Goal: Task Accomplishment & Management: Manage account settings

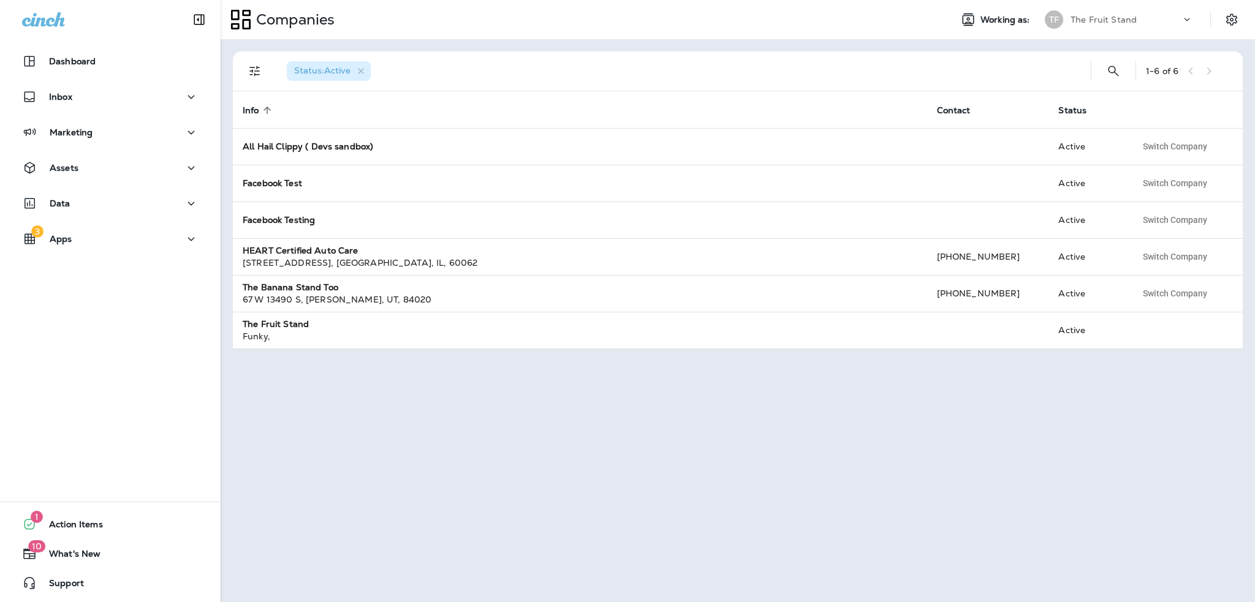
click at [441, 405] on div "Status : Active 1 - 6 of 6 Info sorted ascending Contact Status All Hail Clippy…" at bounding box center [738, 320] width 1034 height 563
click at [1236, 19] on icon "Settings" at bounding box center [1231, 19] width 15 height 15
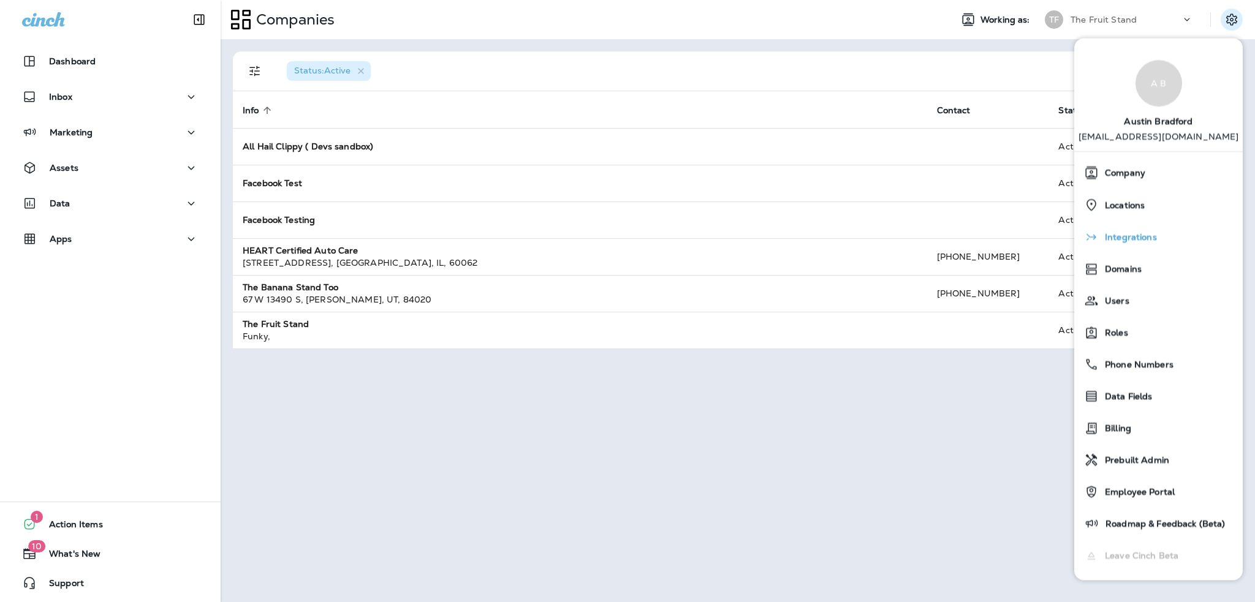
click at [1138, 237] on span "Integrations" at bounding box center [1128, 238] width 58 height 10
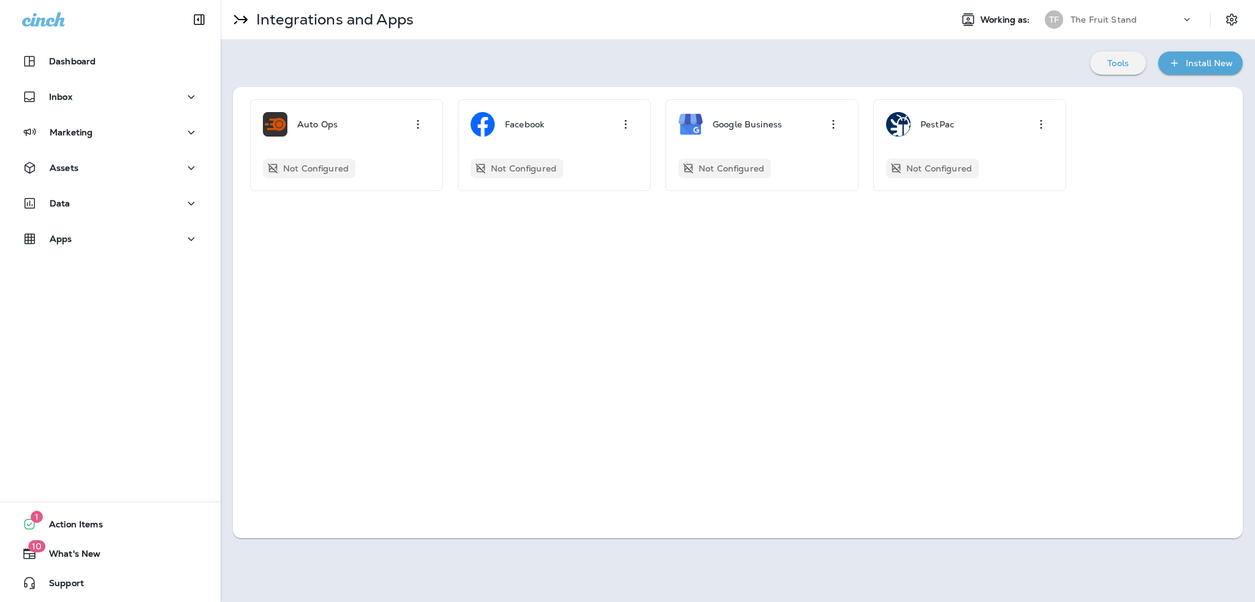
click at [1110, 23] on p "The Fruit Stand" at bounding box center [1103, 20] width 66 height 10
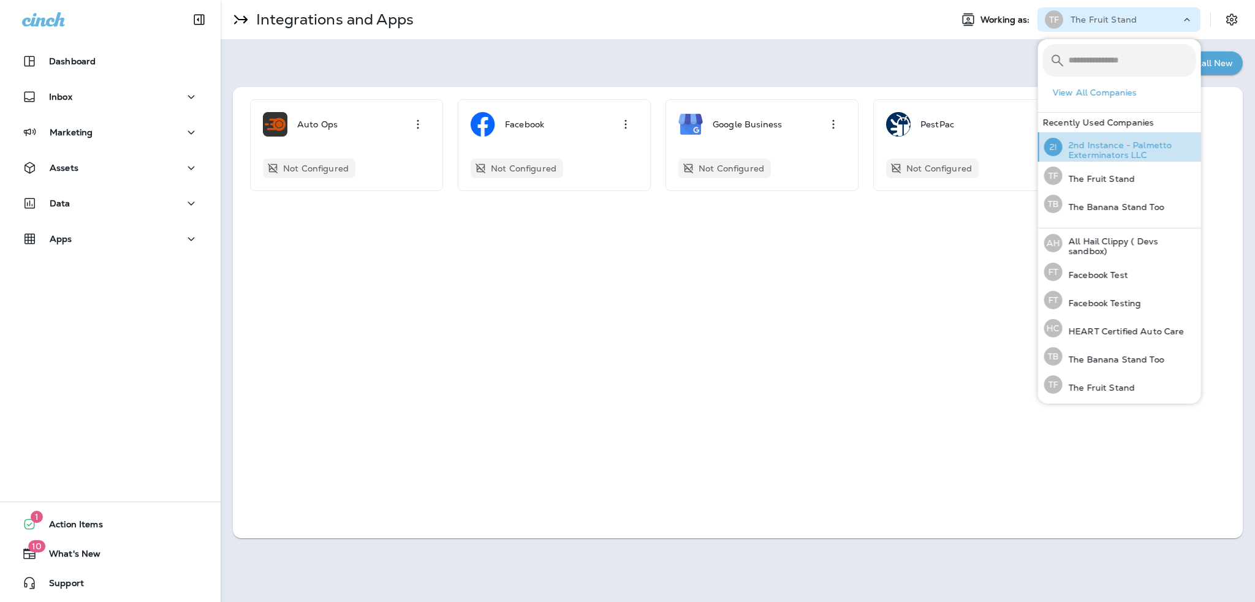
click at [1132, 144] on p "2nd Instance - Palmetto Exterminators LLC" at bounding box center [1129, 150] width 134 height 20
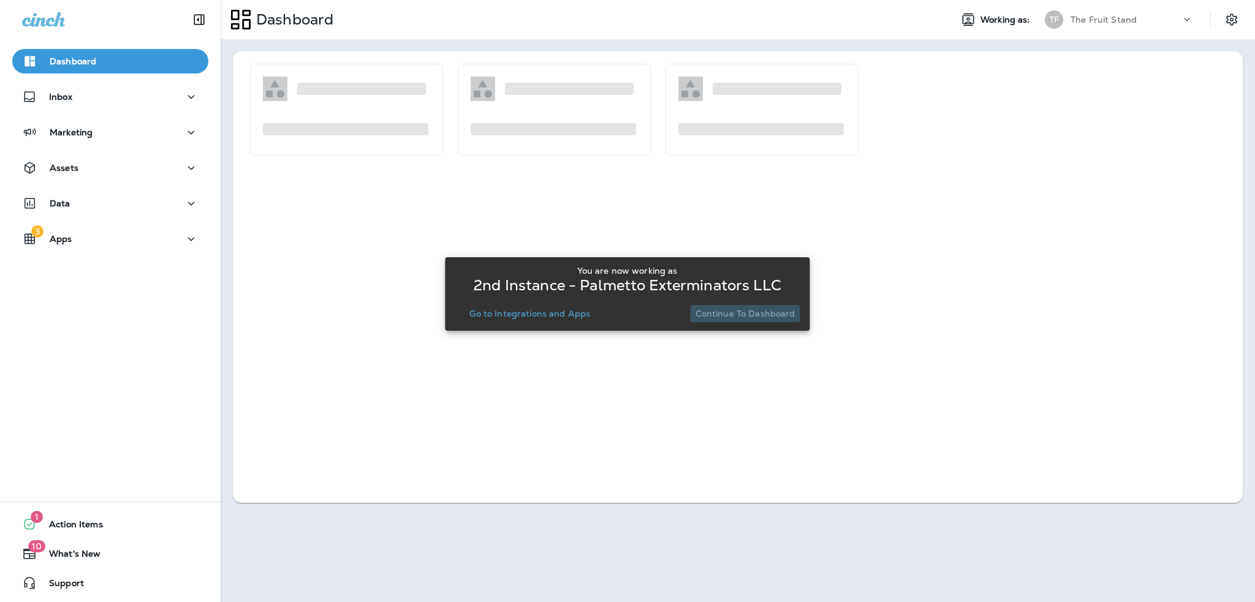
click at [760, 320] on button "Continue to Dashboard" at bounding box center [745, 313] width 110 height 17
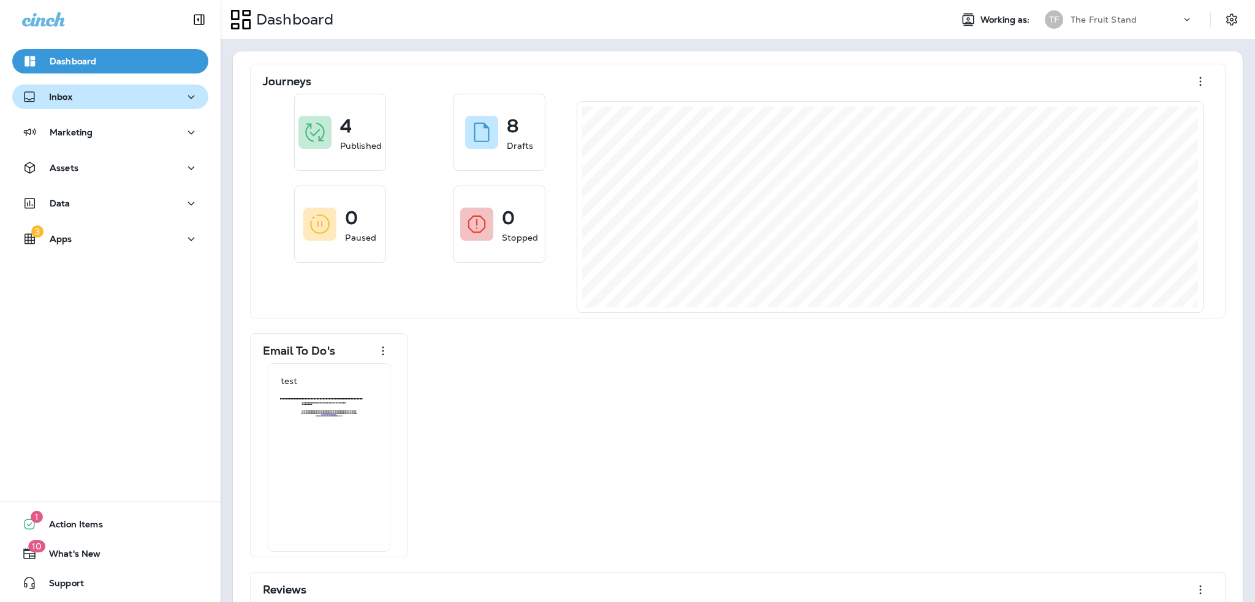
click at [87, 98] on div "Inbox" at bounding box center [110, 96] width 176 height 15
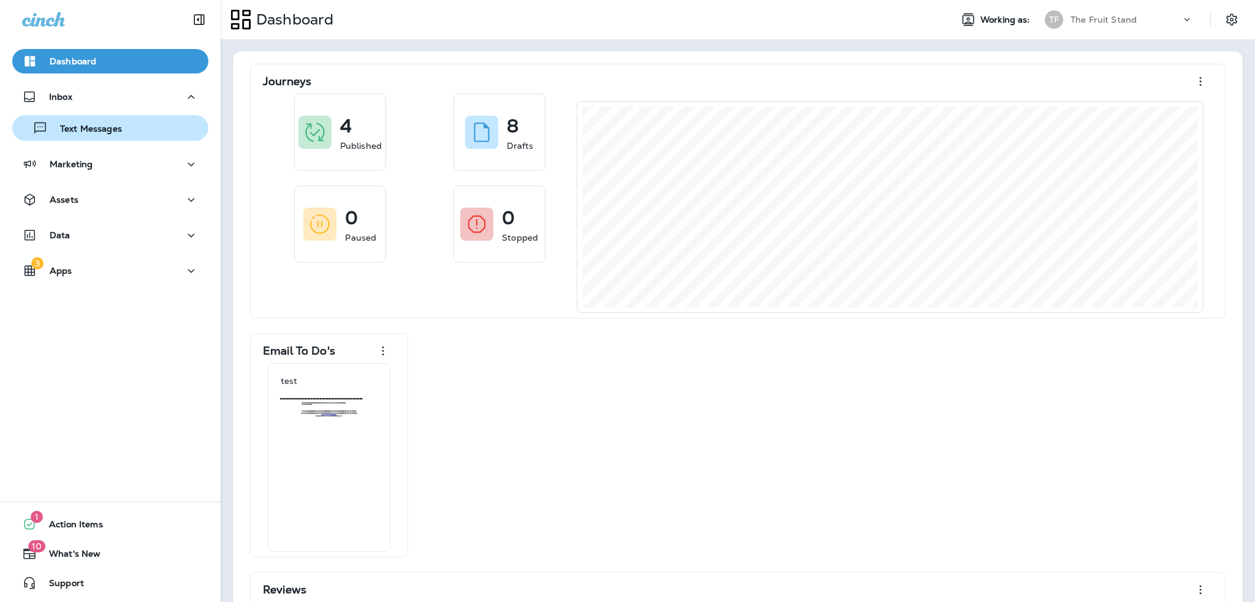
click at [74, 132] on p "Text Messages" at bounding box center [85, 130] width 74 height 12
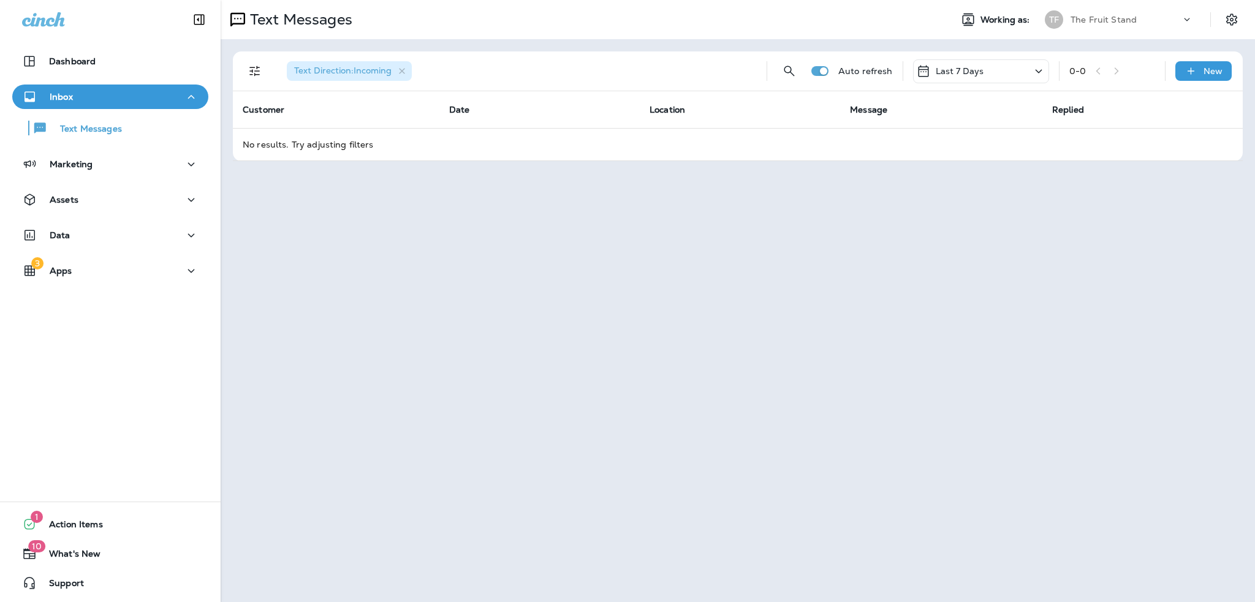
click at [1179, 15] on div "The Fruit Stand" at bounding box center [1125, 19] width 110 height 18
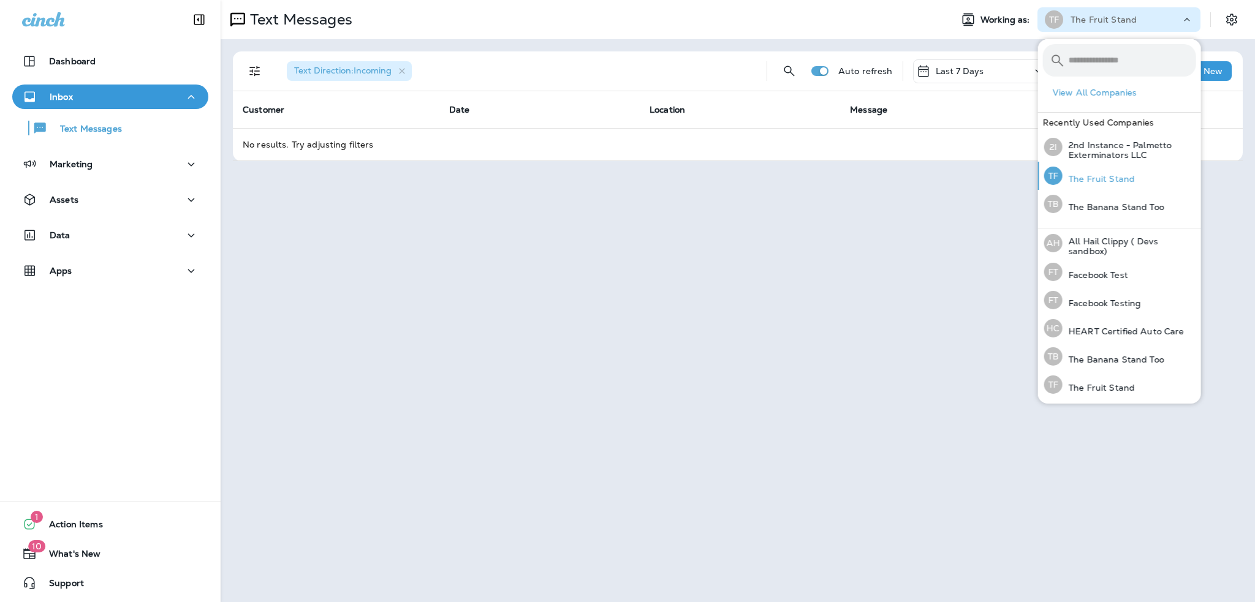
click at [1103, 181] on p "The Fruit Stand" at bounding box center [1098, 179] width 72 height 10
click at [687, 293] on div "Text Messages Working as: TF The Fruit Stand Text Direction : Incoming Auto ref…" at bounding box center [738, 301] width 1034 height 602
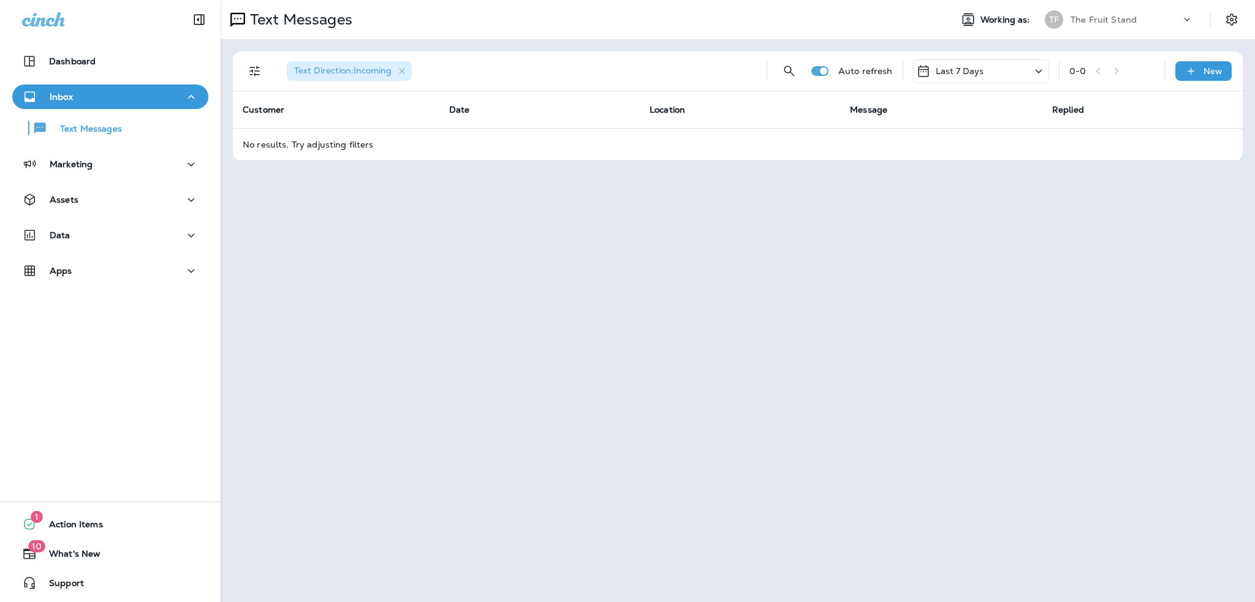
click at [1091, 15] on p "The Fruit Stand" at bounding box center [1103, 20] width 66 height 10
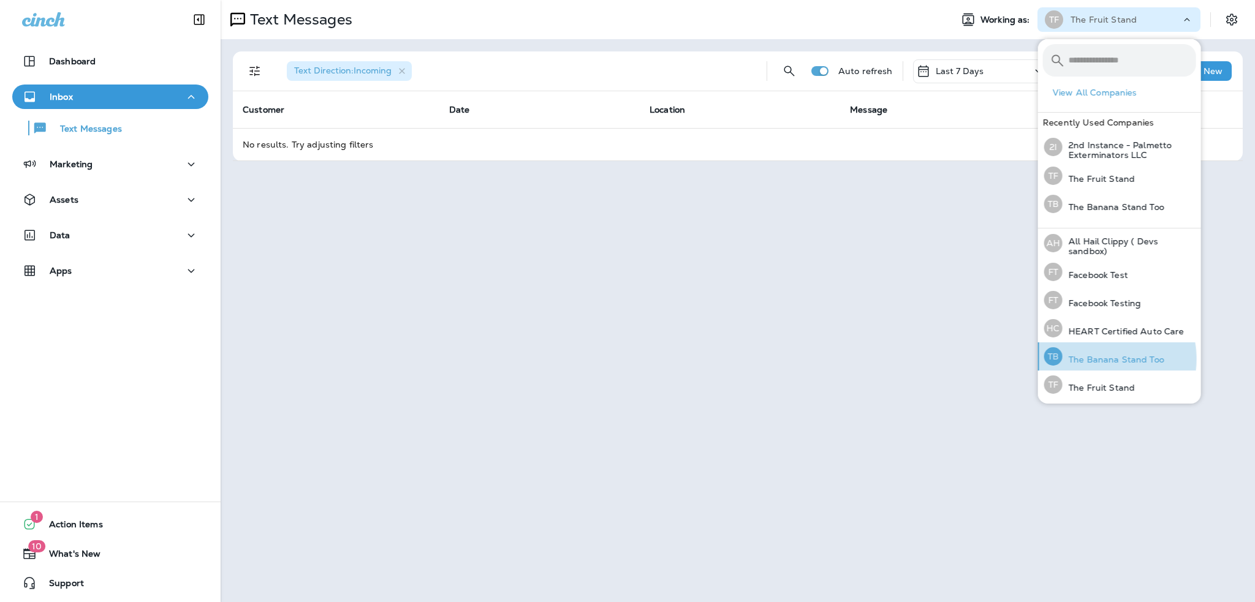
click at [1098, 359] on p "The Banana Stand Too" at bounding box center [1113, 360] width 102 height 10
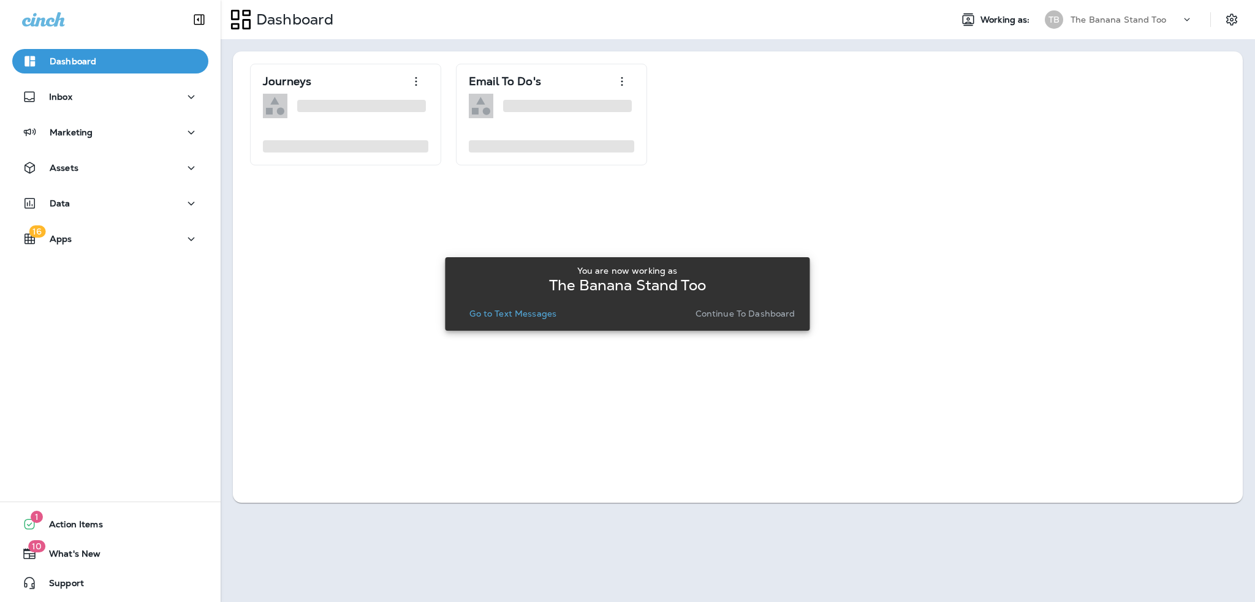
click at [769, 323] on div "You are now working as The Banana Stand Too Go to Text Messages Continue to Das…" at bounding box center [627, 294] width 345 height 66
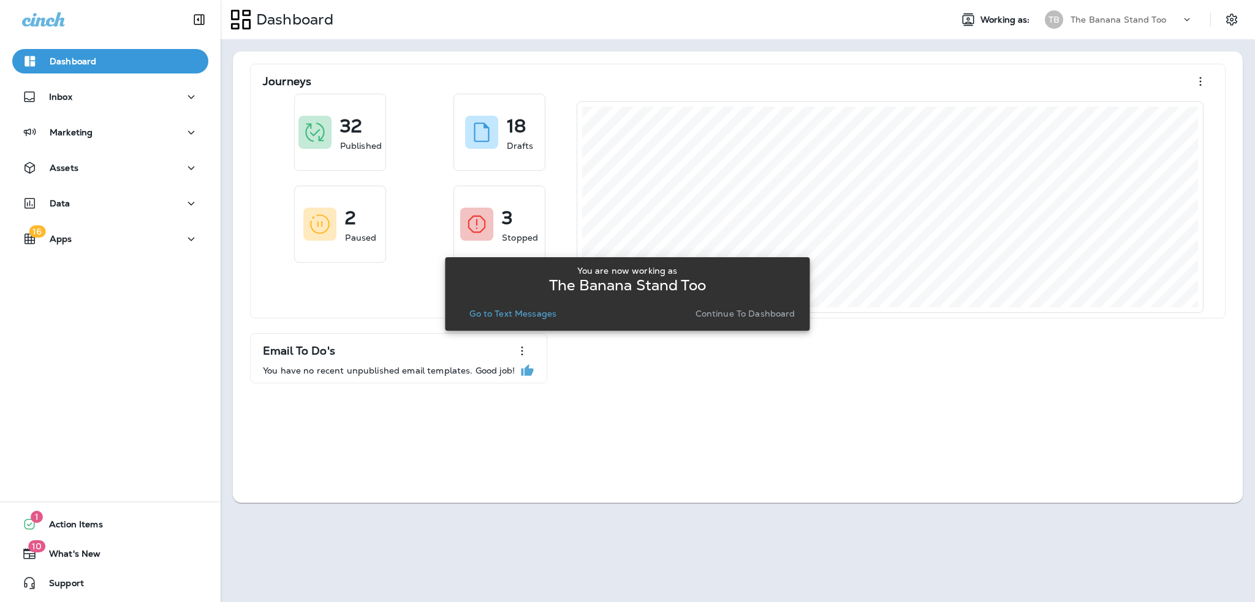
click at [723, 313] on p "Continue to Dashboard" at bounding box center [745, 314] width 100 height 10
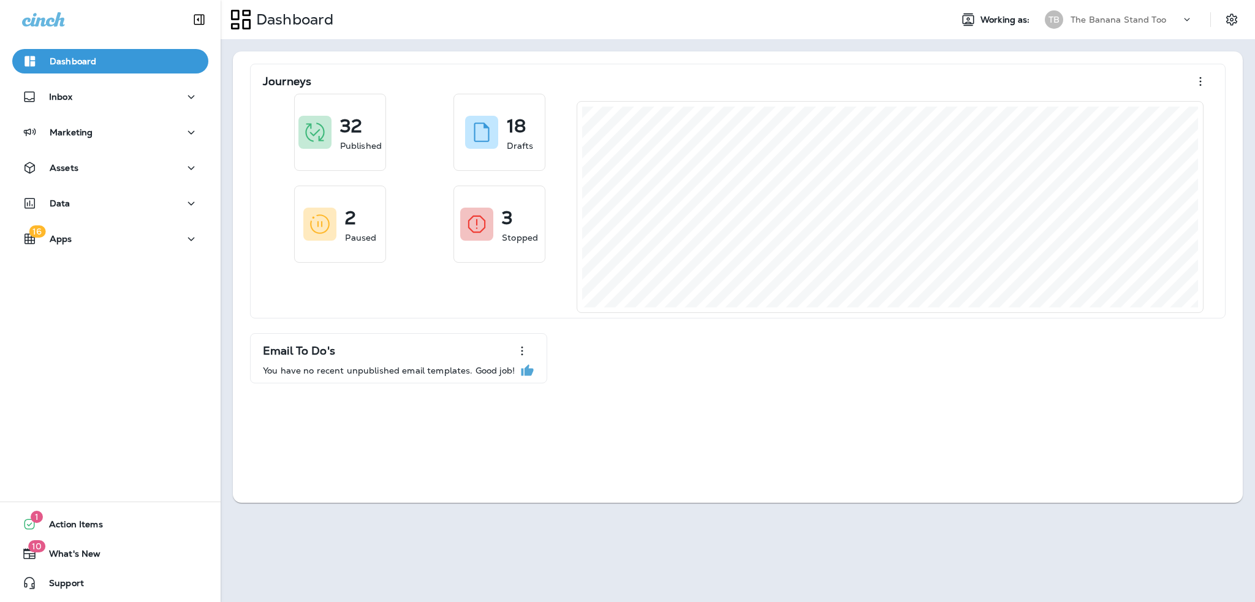
click at [1102, 18] on p "The Banana Stand Too" at bounding box center [1118, 20] width 96 height 10
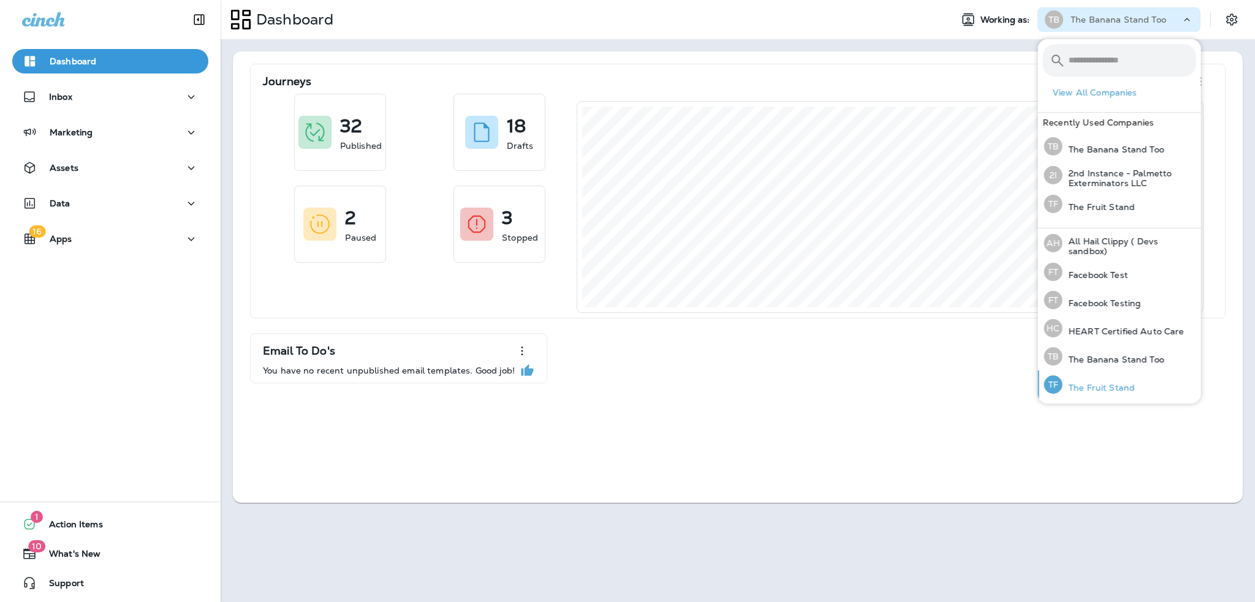
click at [1100, 387] on p "The Fruit Stand" at bounding box center [1098, 388] width 72 height 10
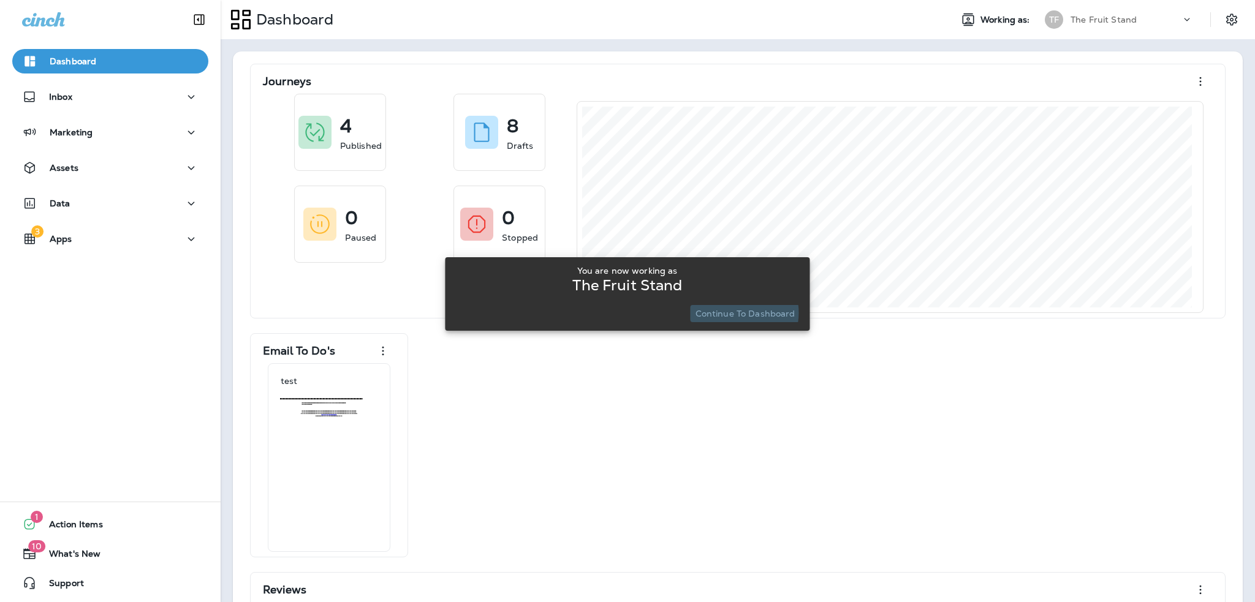
click at [739, 313] on p "Continue to Dashboard" at bounding box center [745, 314] width 100 height 10
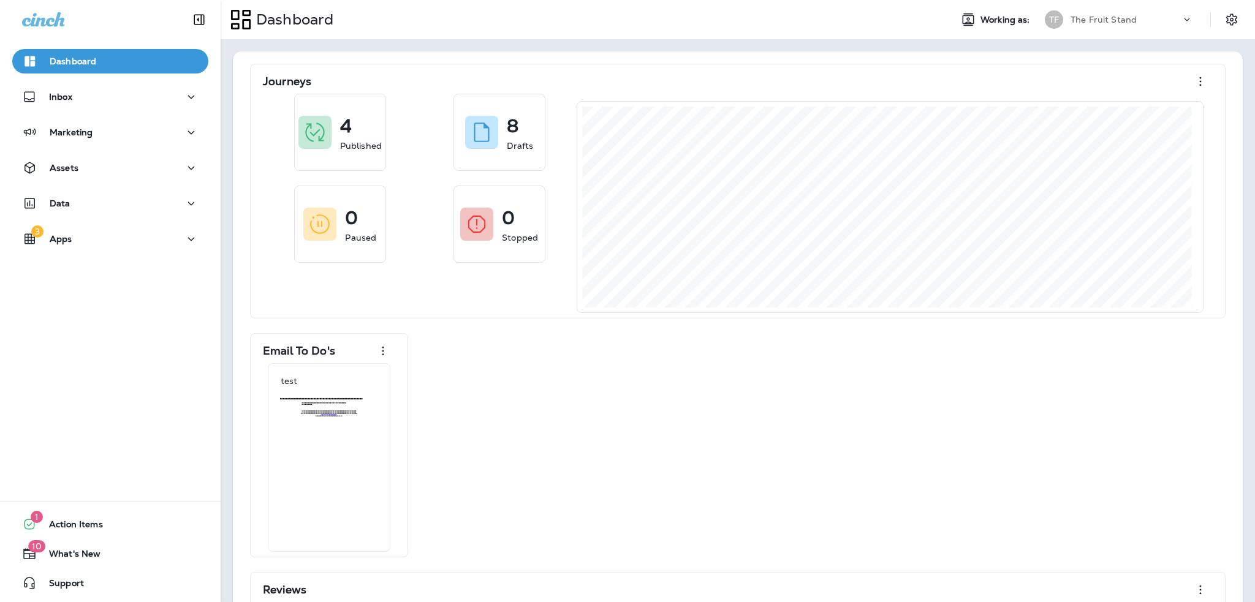
click at [1112, 21] on p "The Fruit Stand" at bounding box center [1103, 20] width 66 height 10
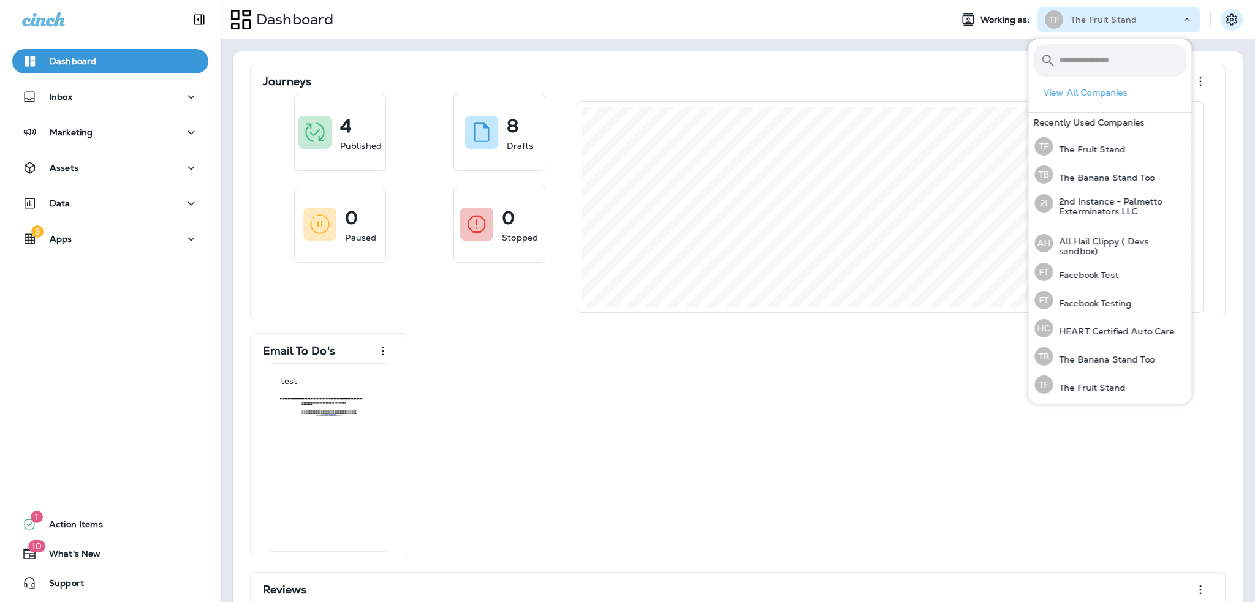
click at [1220, 24] on button "Settings" at bounding box center [1231, 20] width 22 height 22
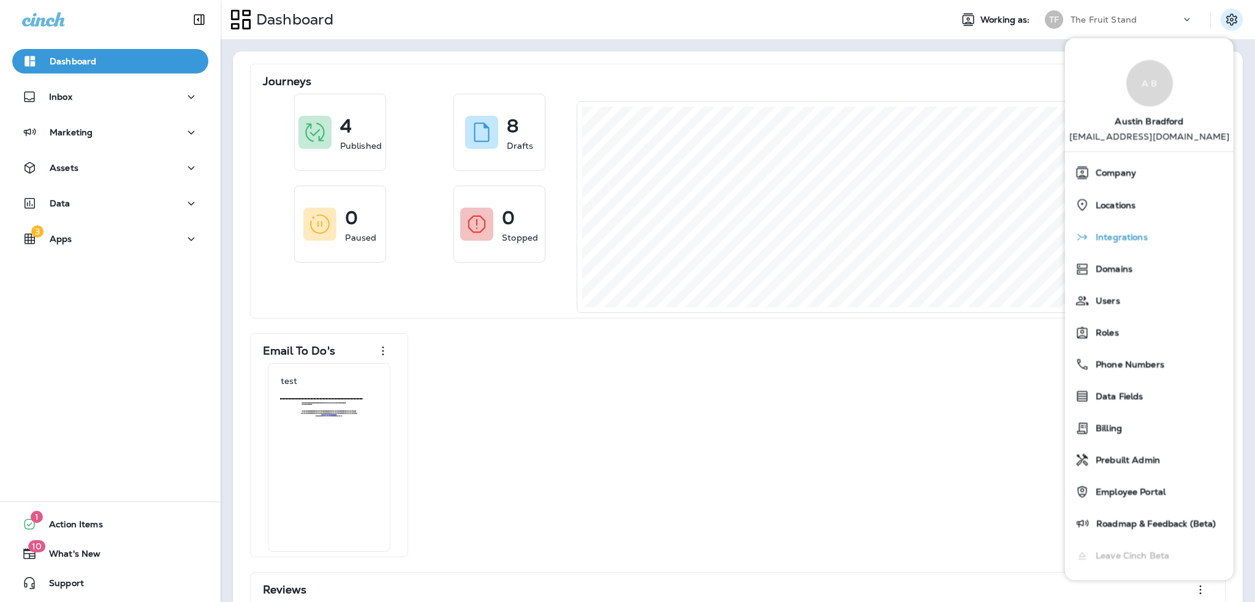
click at [1142, 235] on span "Integrations" at bounding box center [1118, 238] width 58 height 10
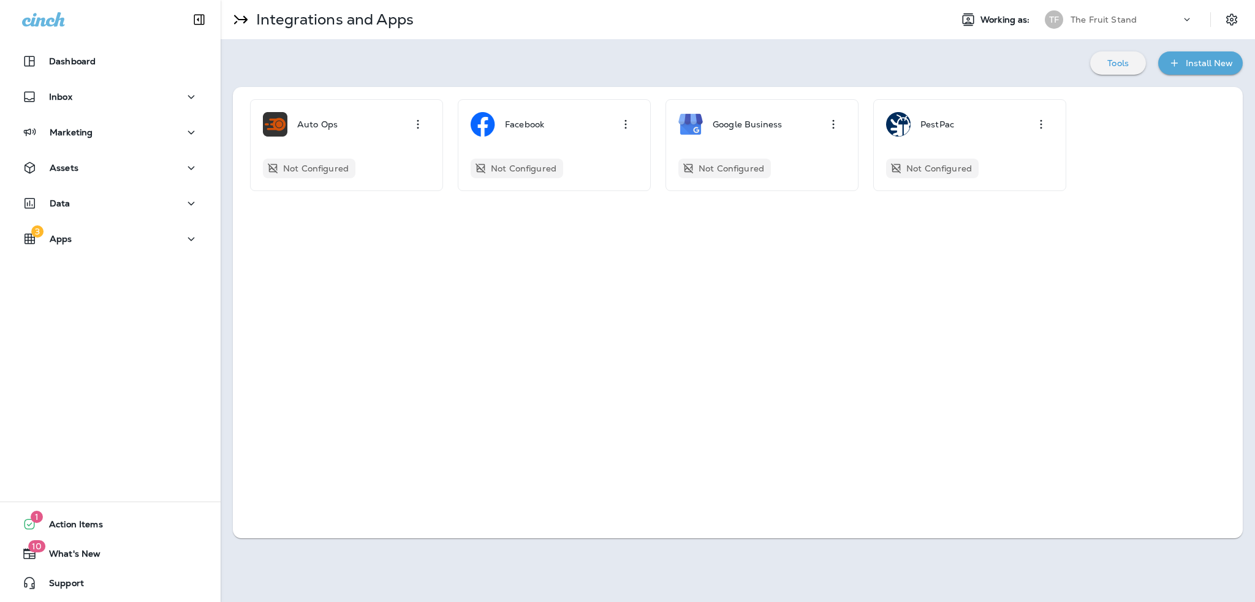
click at [1198, 68] on div "Install New" at bounding box center [1209, 63] width 47 height 15
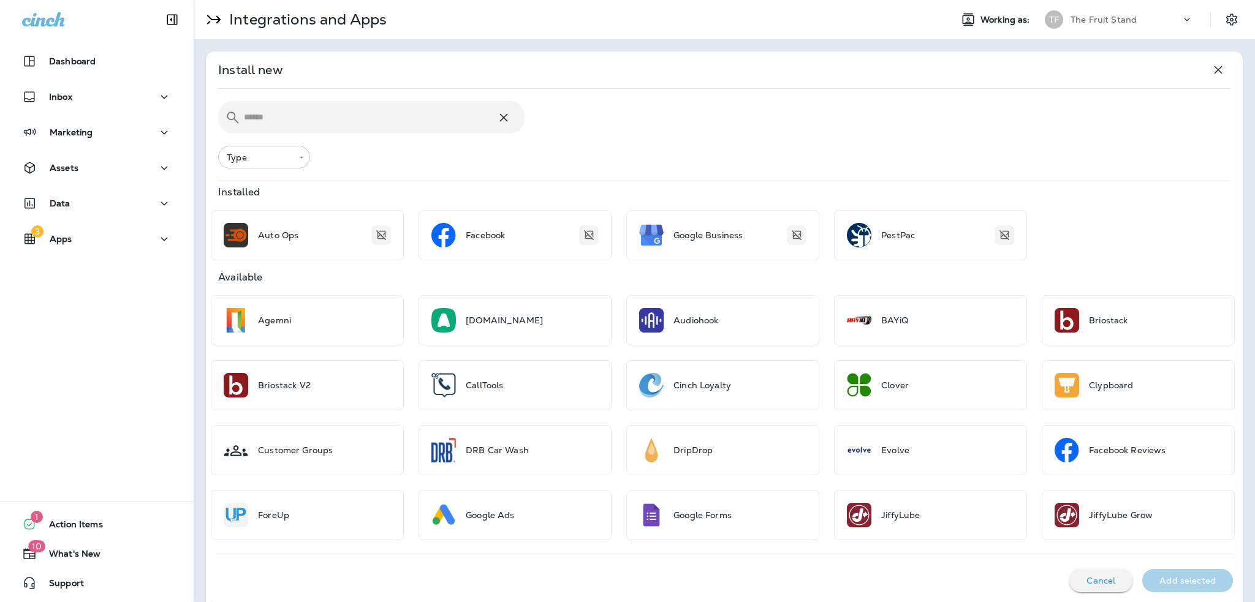
click at [286, 113] on input "text" at bounding box center [370, 117] width 252 height 32
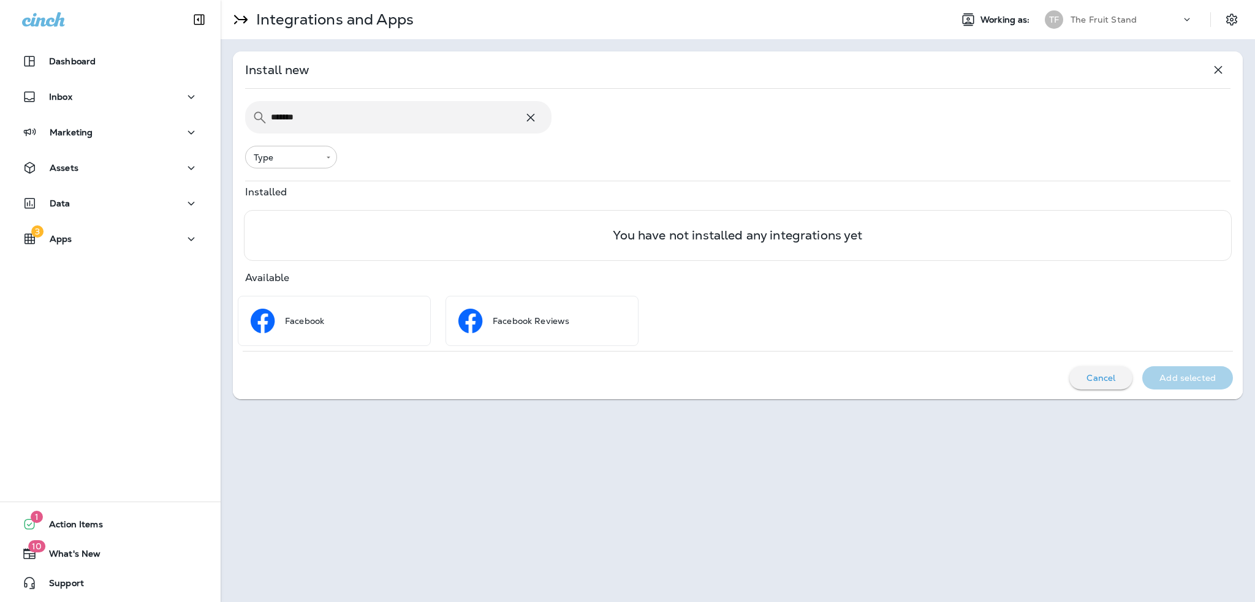
type input "*******"
click at [532, 121] on icon at bounding box center [530, 117] width 15 height 15
click at [596, 59] on div "Install new" at bounding box center [737, 70] width 985 height 25
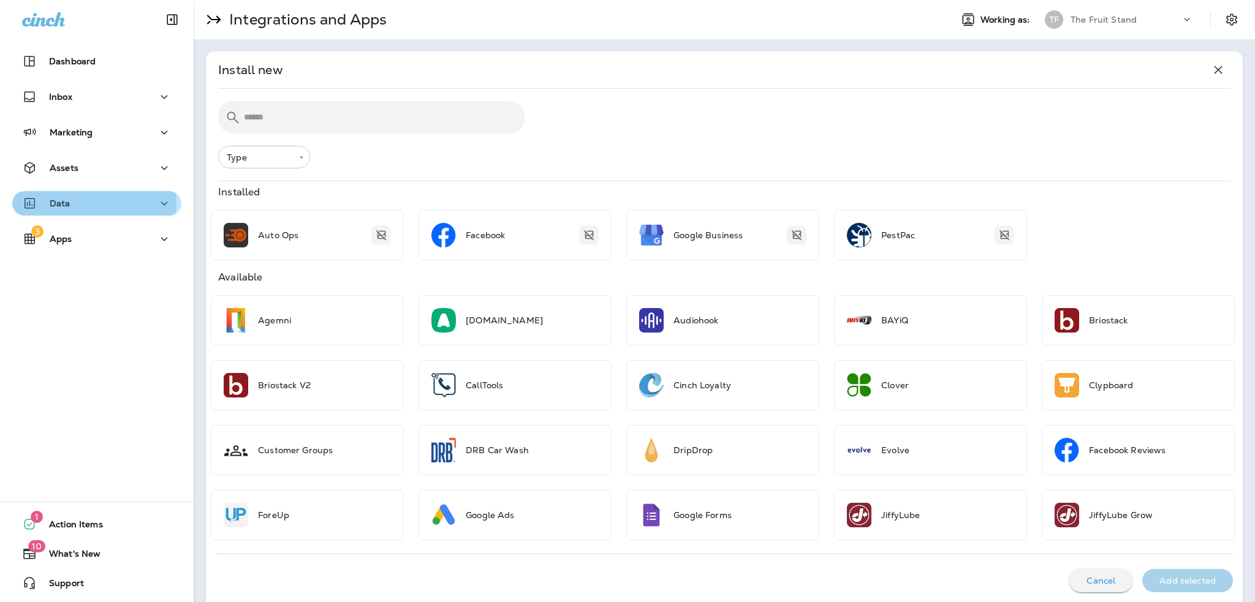
click at [52, 200] on p "Data" at bounding box center [60, 204] width 21 height 10
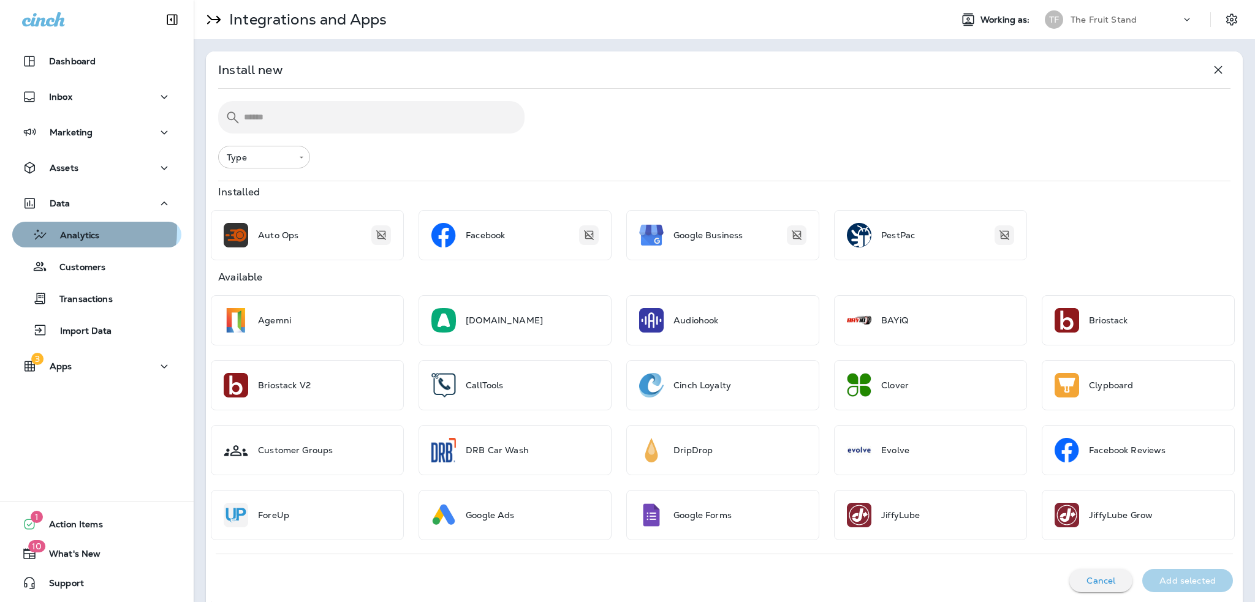
click at [68, 230] on p "Analytics" at bounding box center [73, 236] width 51 height 12
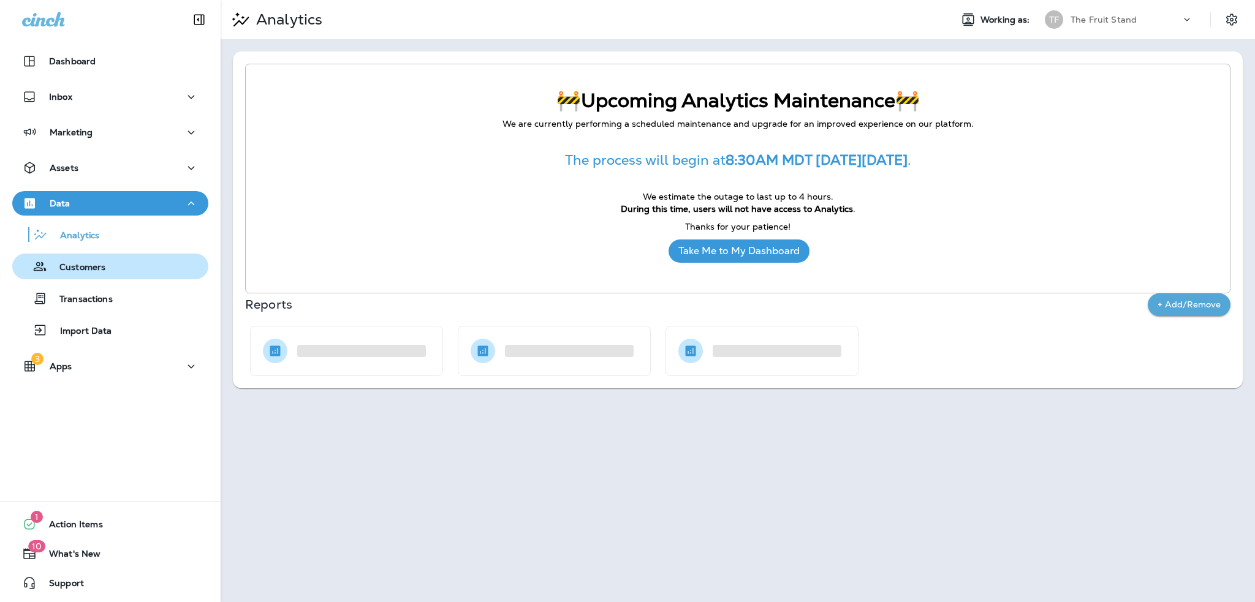
click at [106, 273] on div "Customers" at bounding box center [110, 266] width 186 height 18
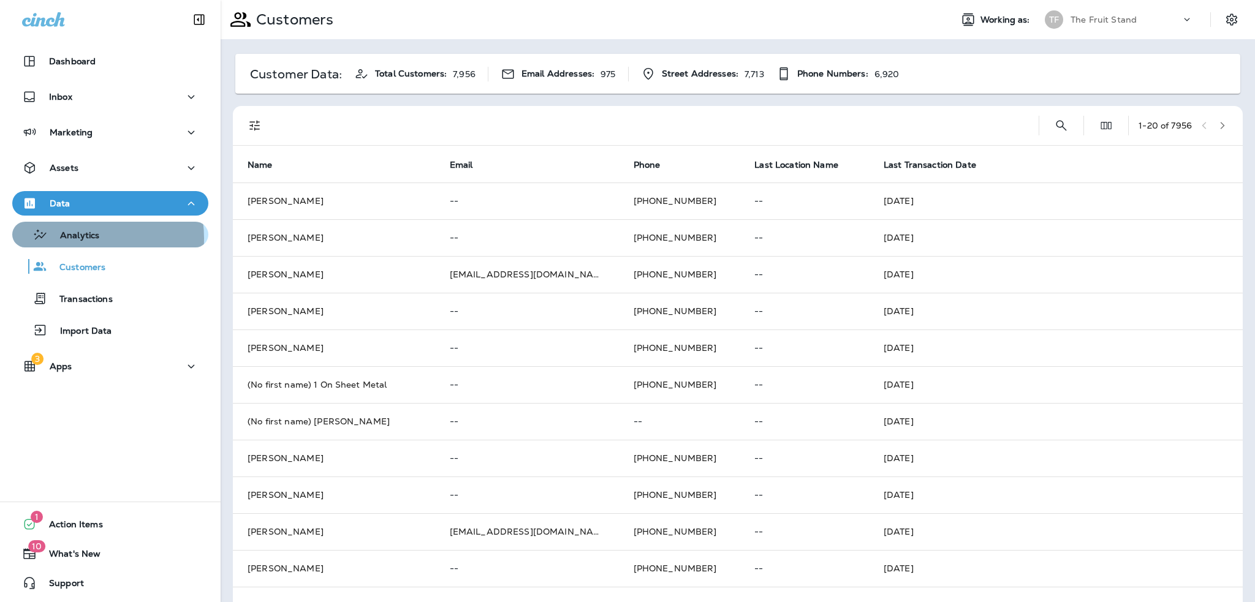
click at [74, 238] on p "Analytics" at bounding box center [73, 236] width 51 height 12
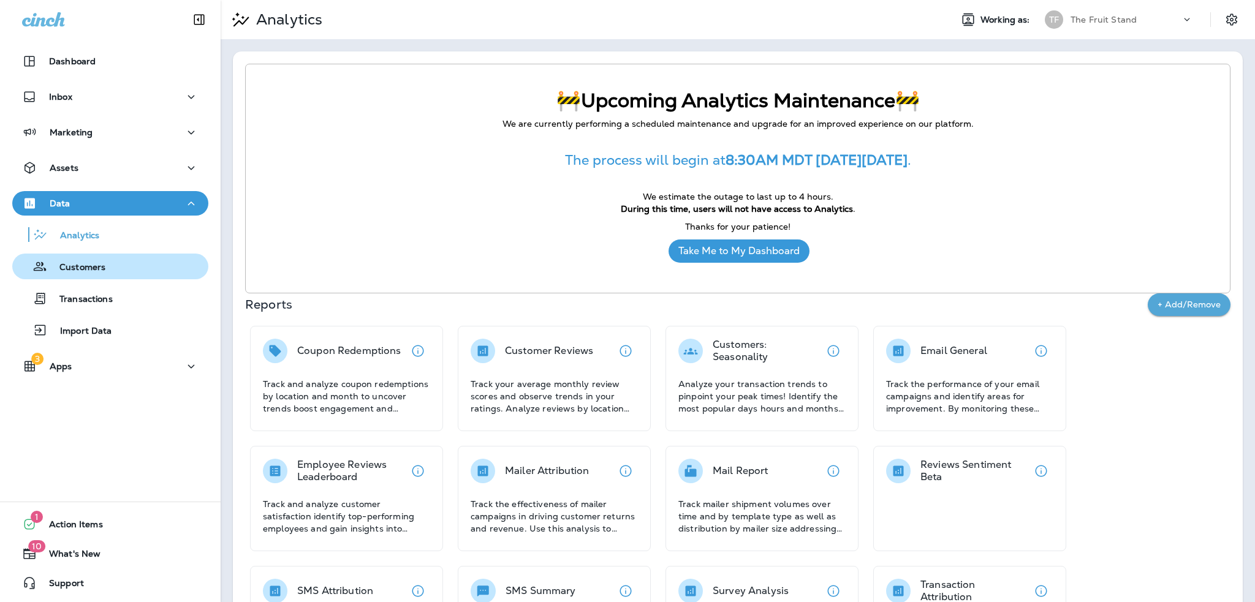
click at [113, 270] on div "Customers" at bounding box center [110, 266] width 186 height 18
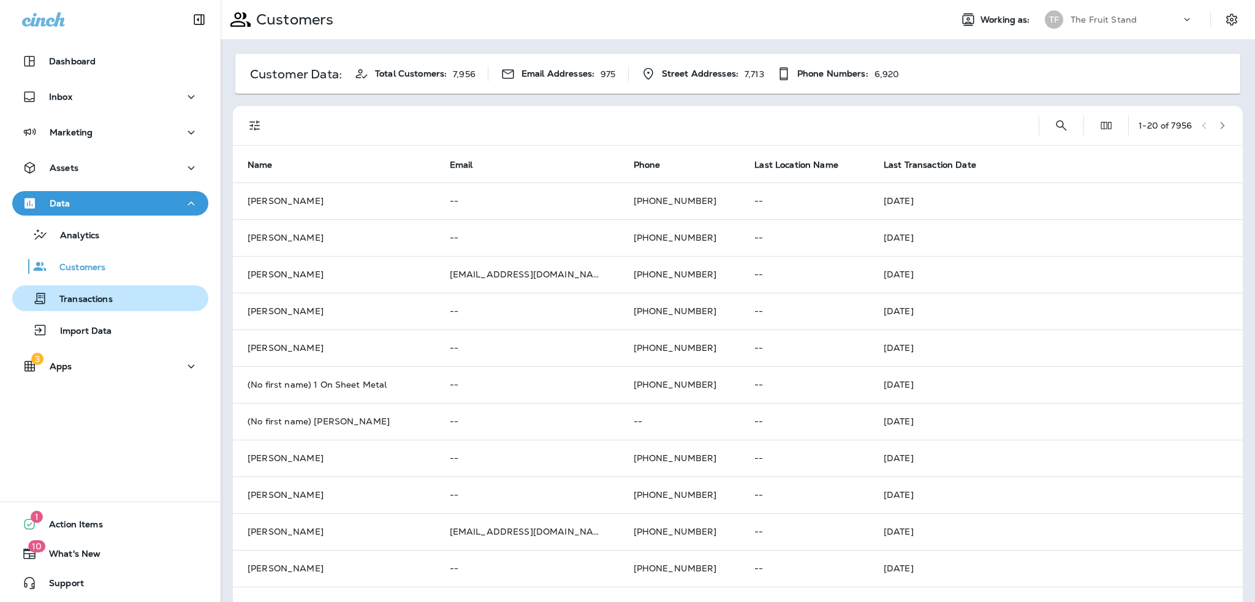
click at [93, 301] on p "Transactions" at bounding box center [80, 300] width 66 height 12
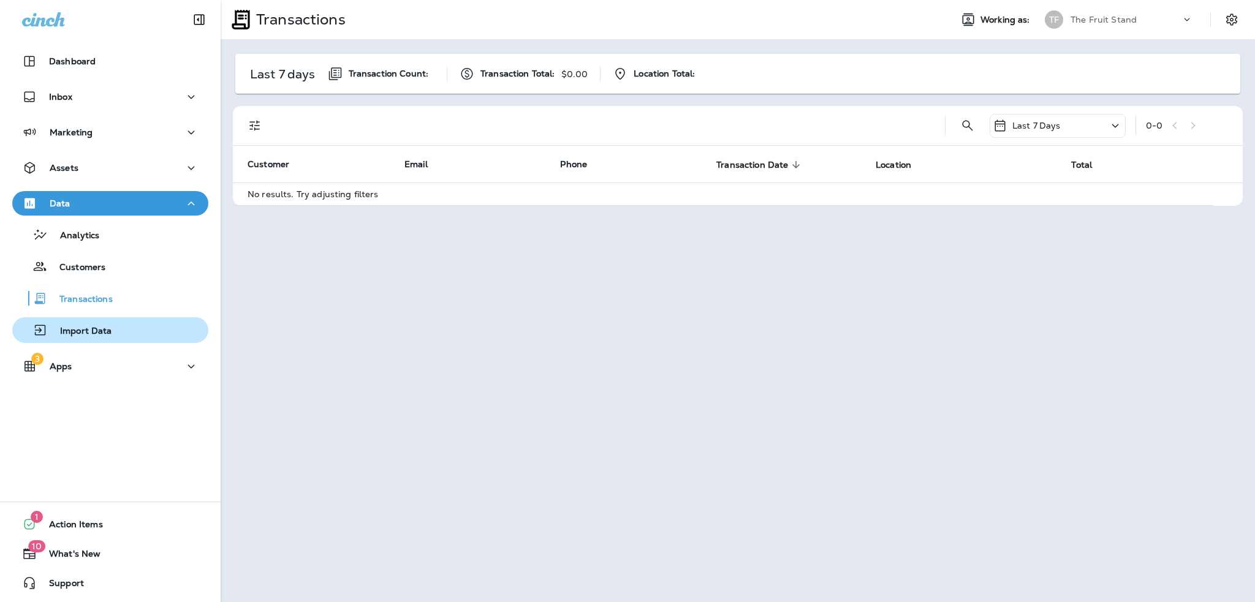
click at [93, 331] on p "Import Data" at bounding box center [80, 332] width 64 height 12
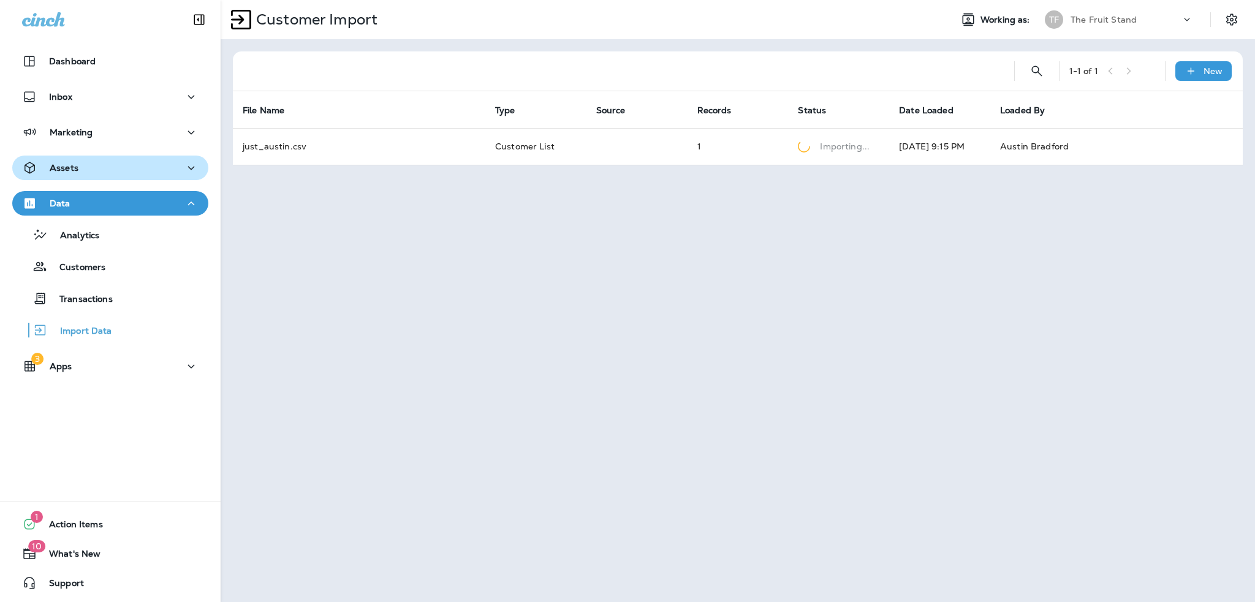
click at [81, 166] on div "Assets" at bounding box center [110, 168] width 176 height 15
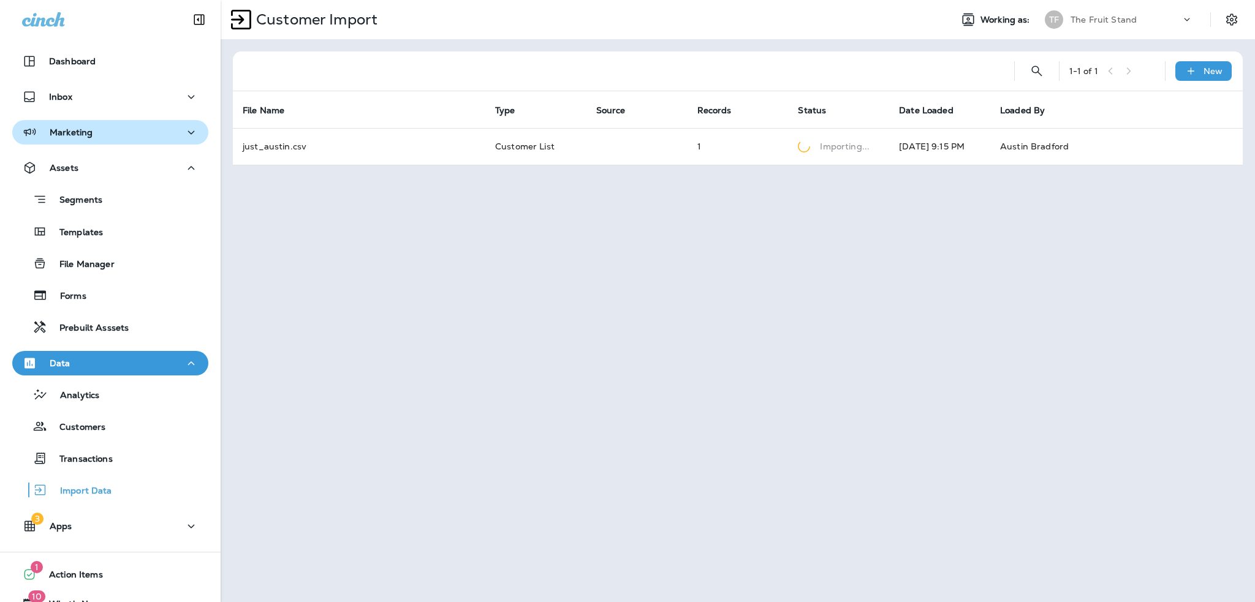
click at [70, 129] on p "Marketing" at bounding box center [71, 132] width 43 height 10
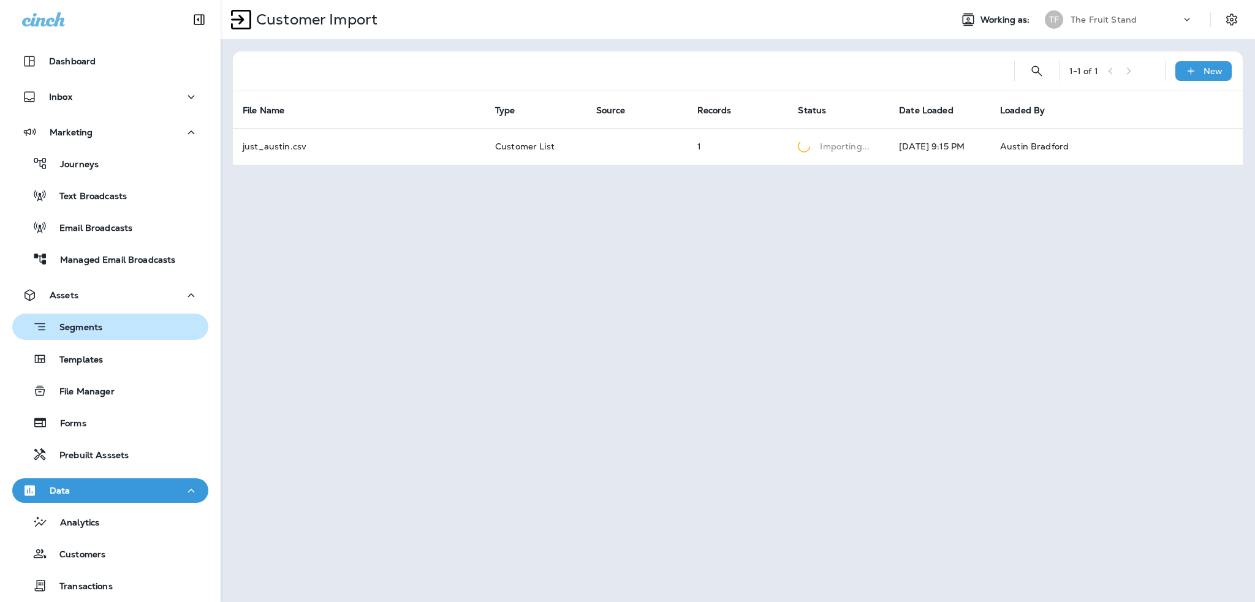
click at [78, 329] on p "Segments" at bounding box center [74, 328] width 55 height 12
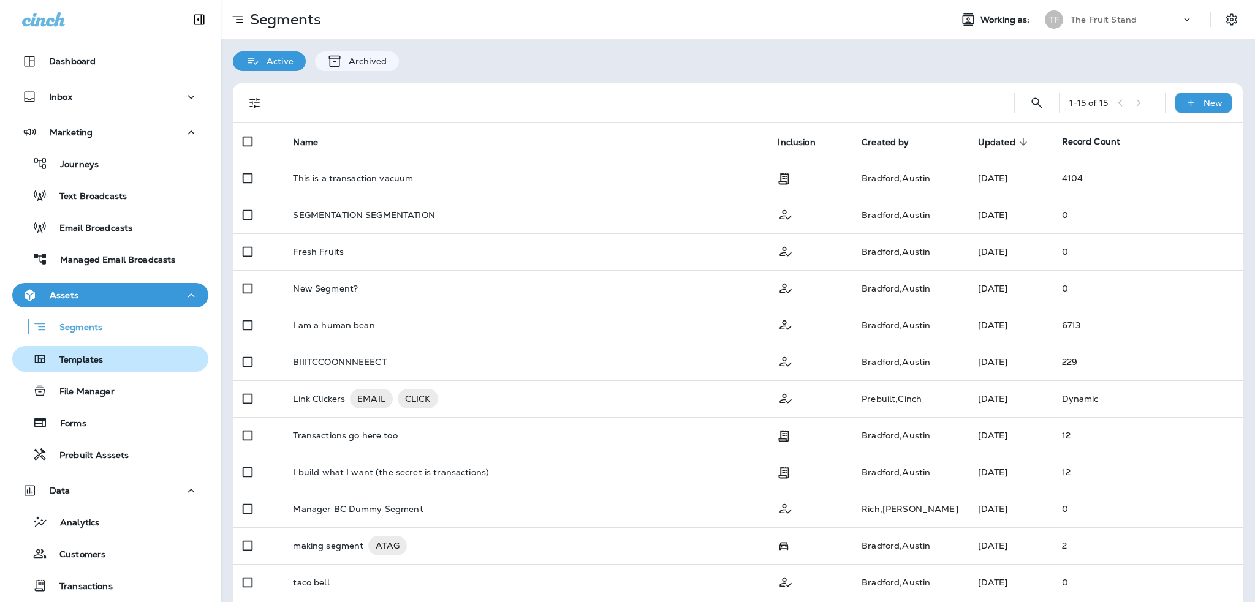
click at [77, 364] on p "Templates" at bounding box center [75, 361] width 56 height 12
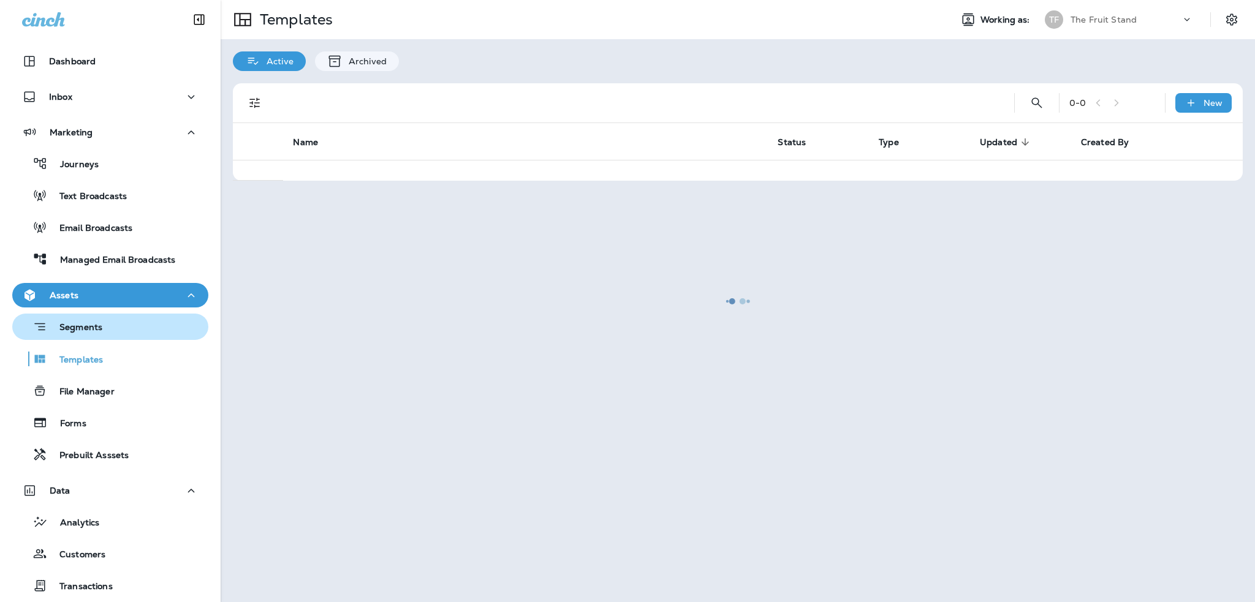
click at [91, 330] on p "Segments" at bounding box center [74, 328] width 55 height 12
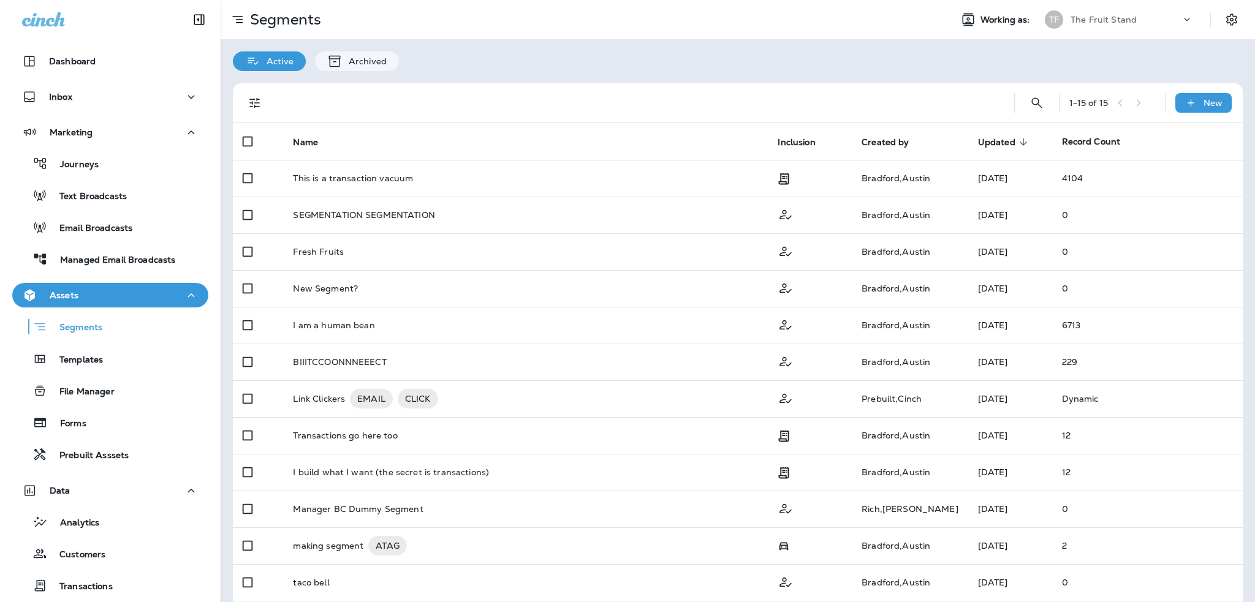
click at [486, 106] on div at bounding box center [635, 102] width 717 height 39
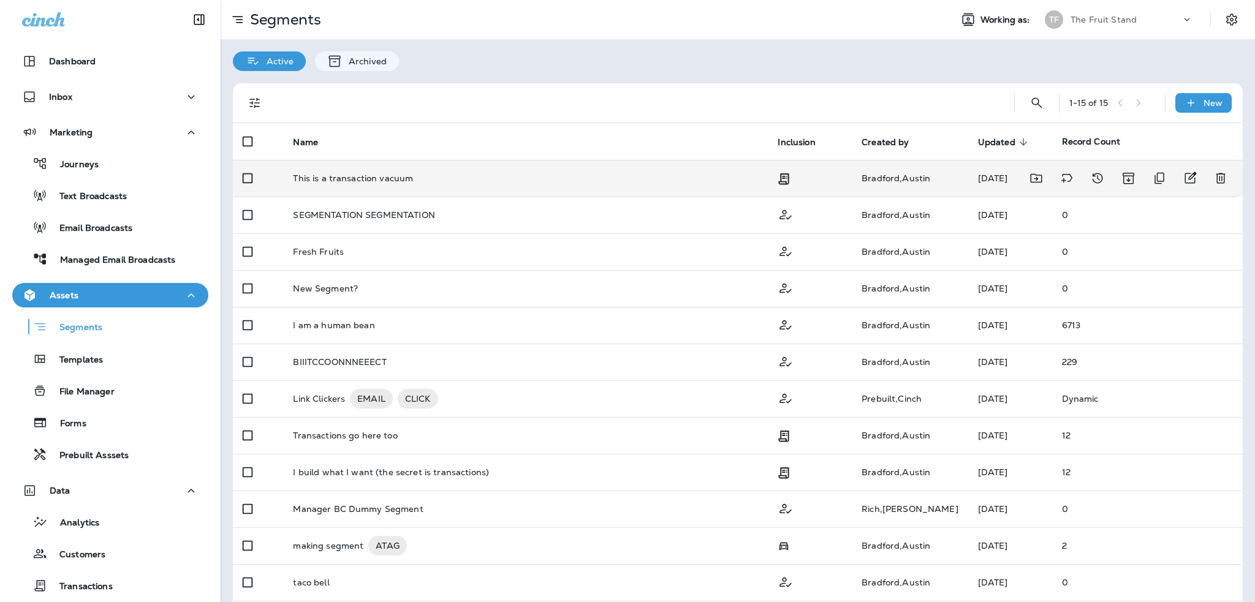
click at [410, 187] on td "This is a transaction vacuum" at bounding box center [525, 178] width 485 height 37
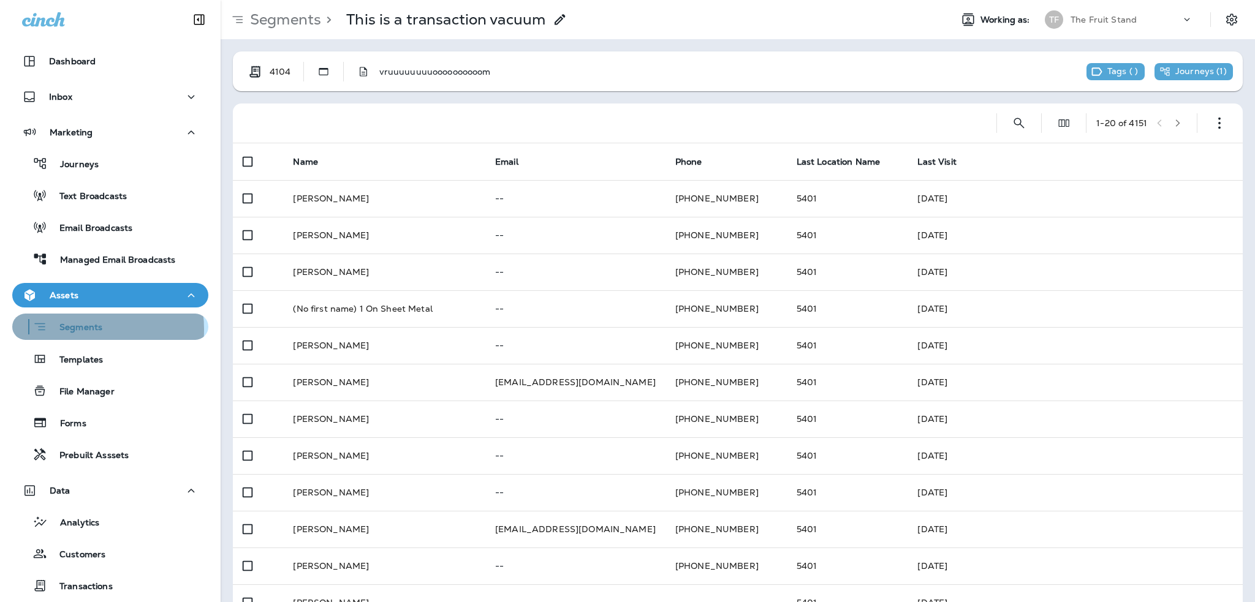
click at [72, 330] on p "Segments" at bounding box center [74, 328] width 55 height 12
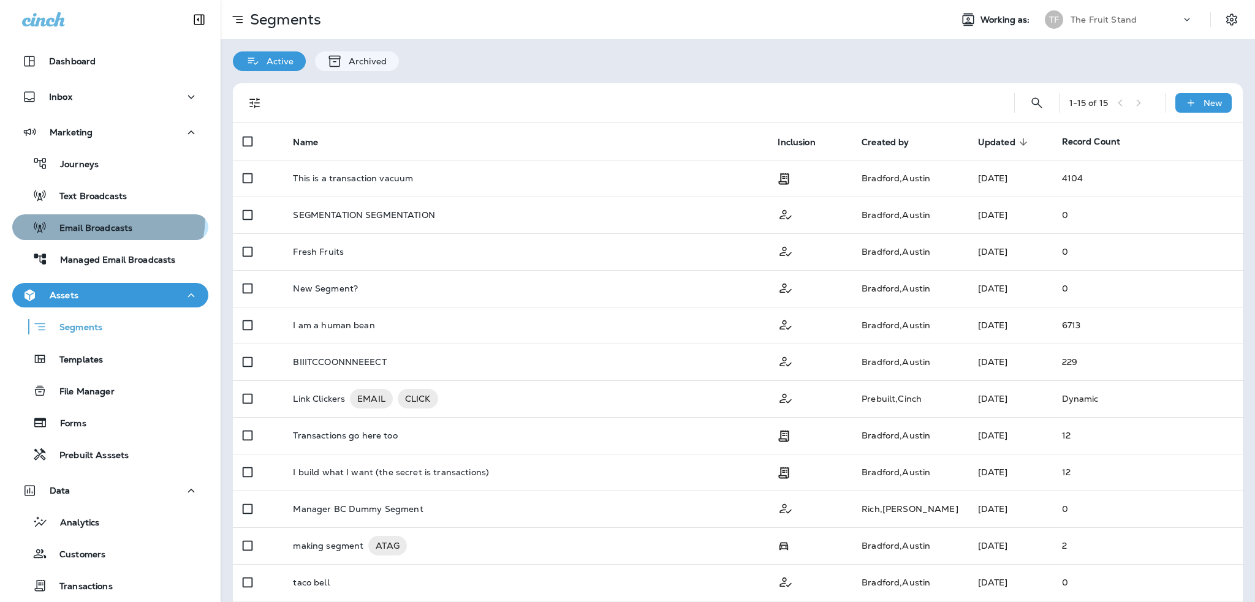
click at [91, 217] on button "Email Broadcasts" at bounding box center [110, 227] width 196 height 26
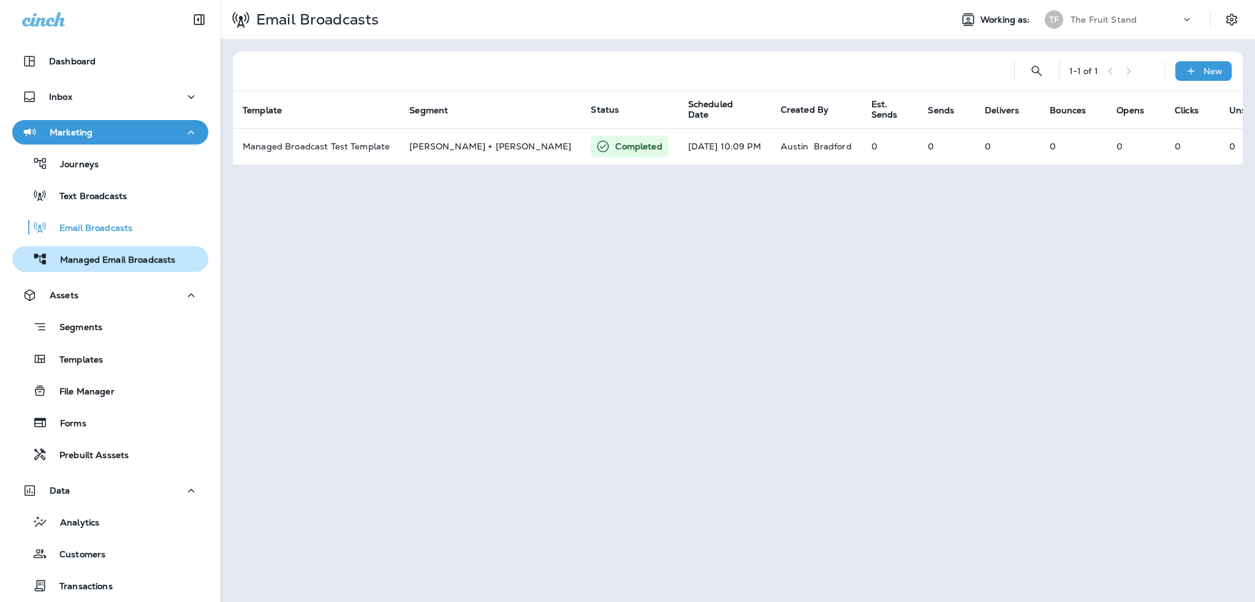
click at [123, 253] on div "Managed Email Broadcasts" at bounding box center [96, 259] width 158 height 18
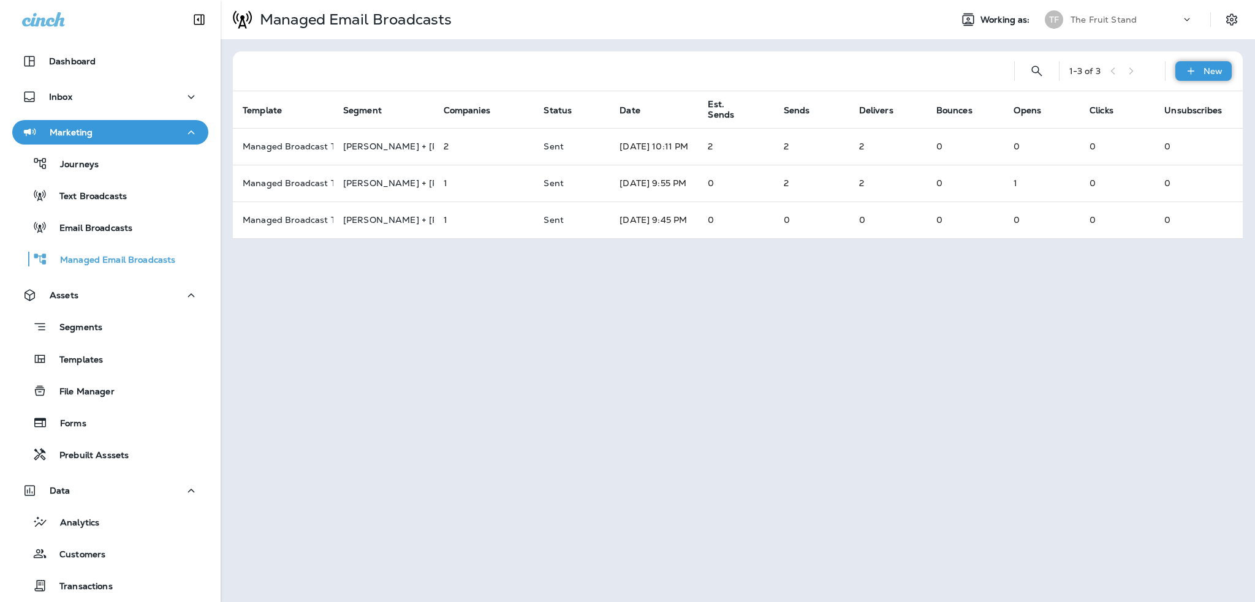
click at [1205, 70] on p "New" at bounding box center [1212, 71] width 19 height 10
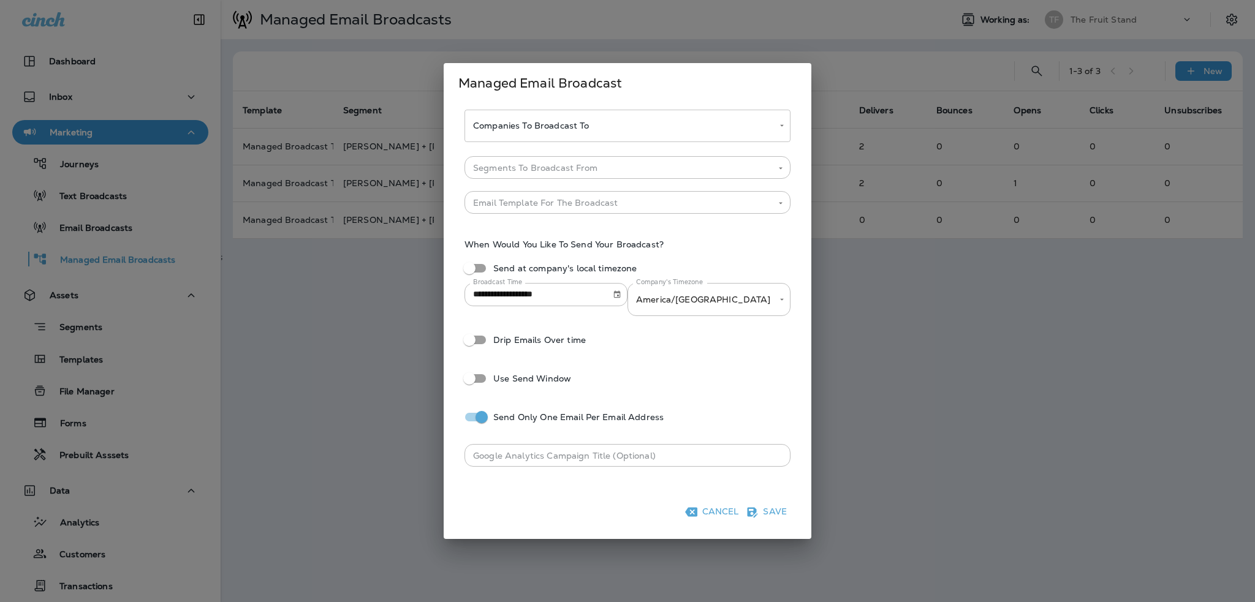
click at [703, 516] on button "Cancel" at bounding box center [713, 512] width 61 height 20
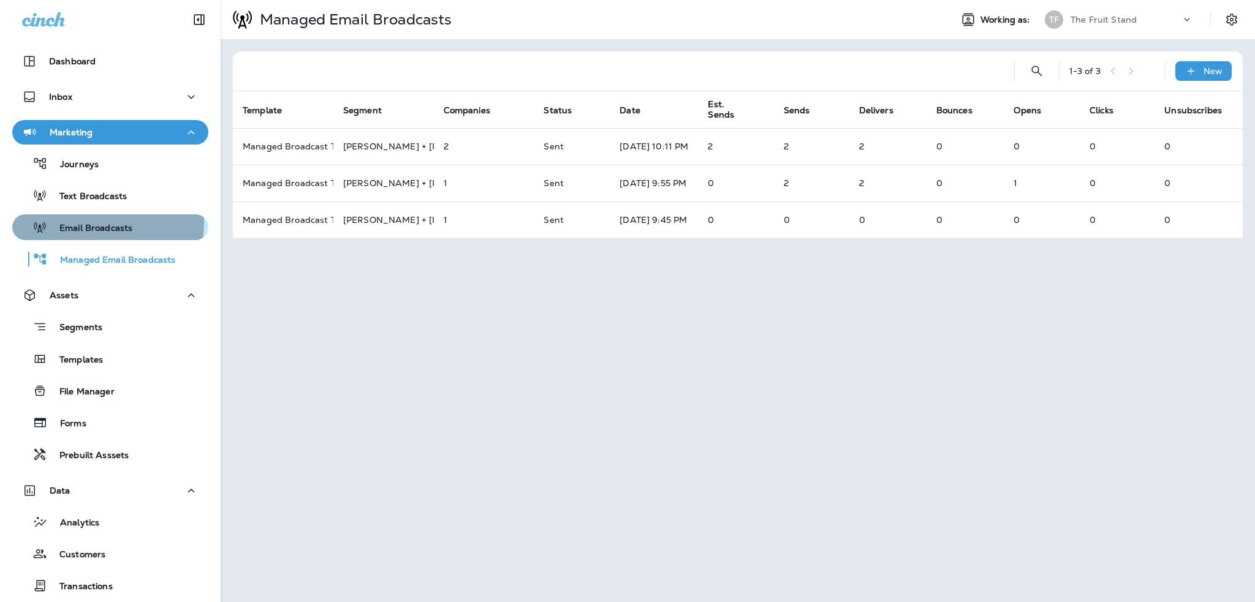
click at [91, 223] on p "Email Broadcasts" at bounding box center [89, 229] width 85 height 12
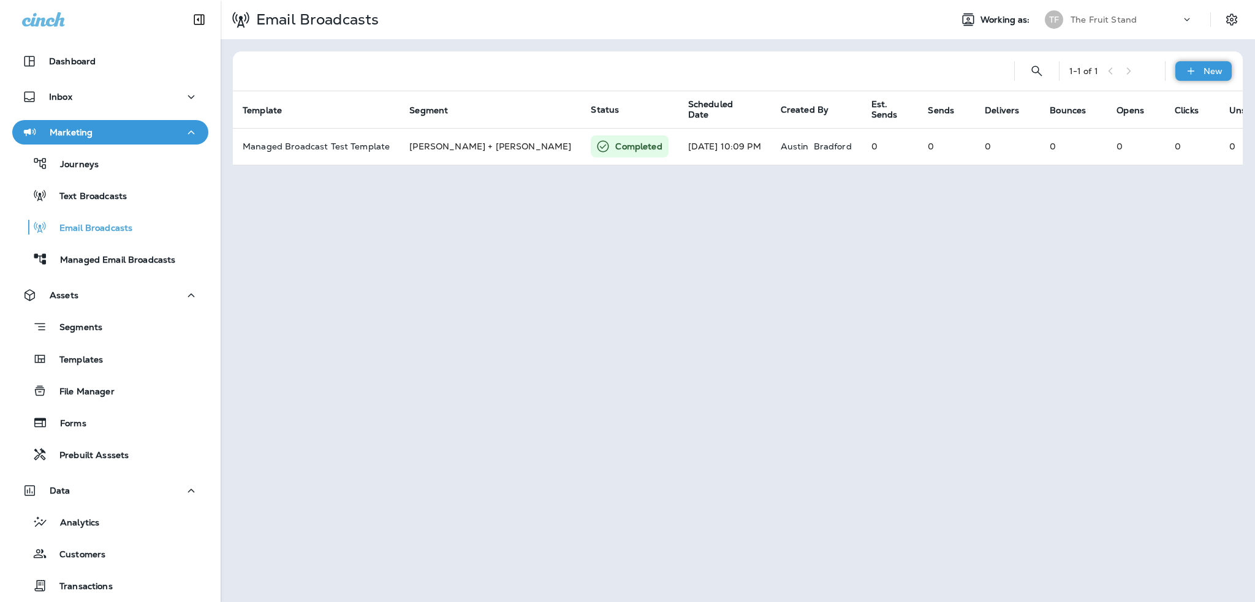
click at [1201, 70] on div "New" at bounding box center [1203, 71] width 56 height 20
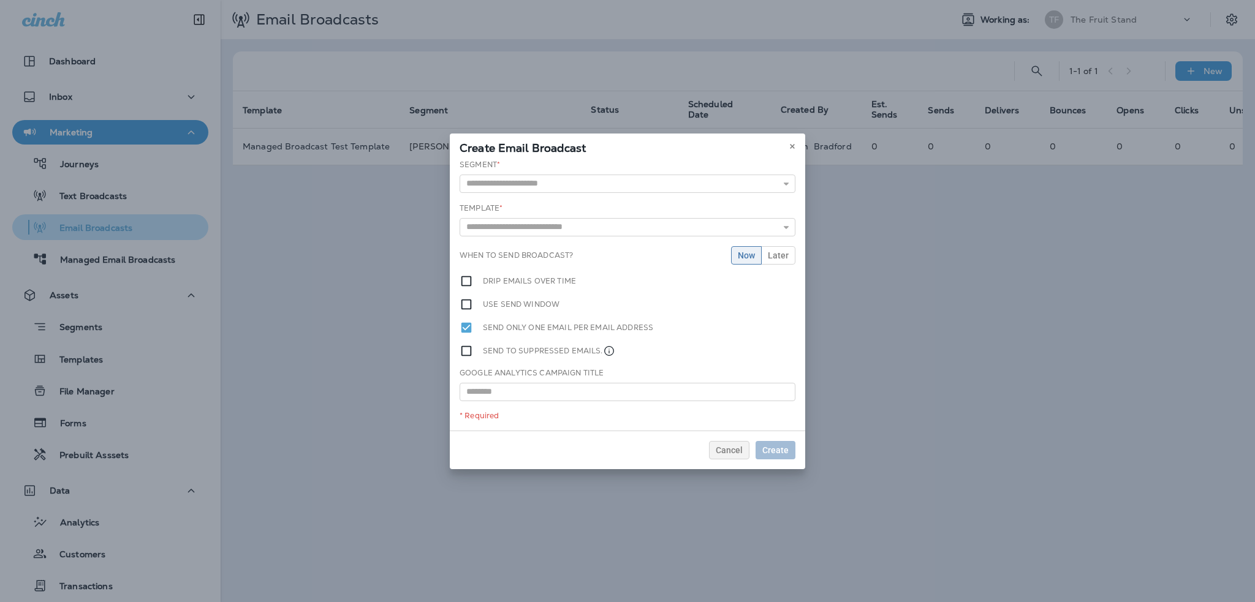
drag, startPoint x: 335, startPoint y: 311, endPoint x: 151, endPoint y: 221, distance: 204.4
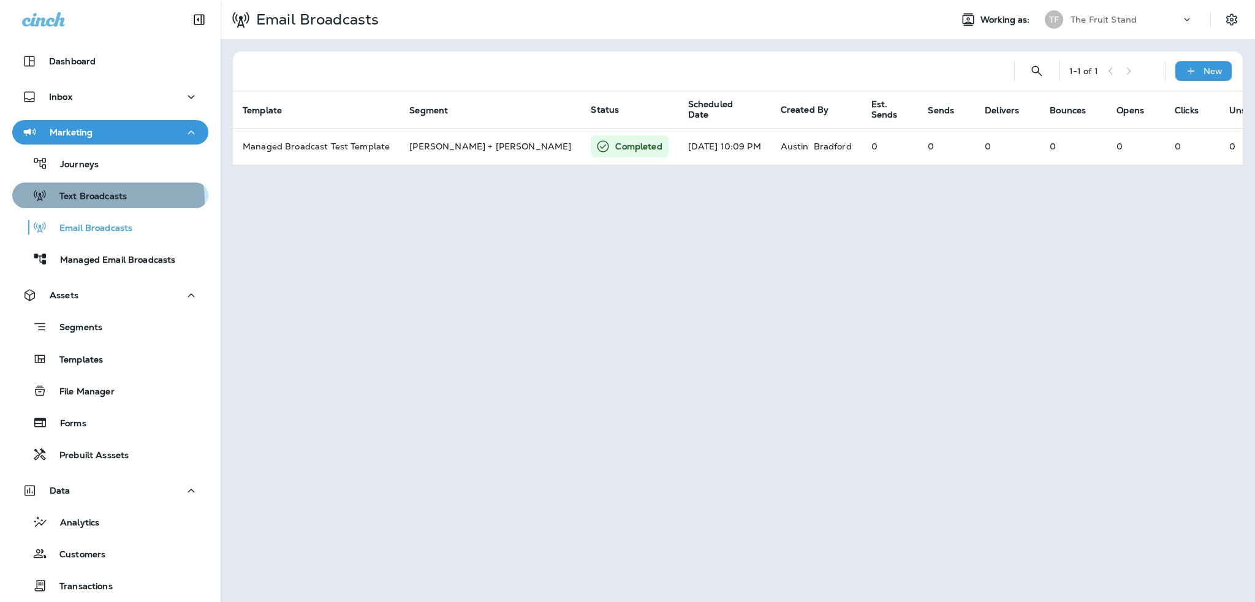
click at [87, 202] on p "Text Broadcasts" at bounding box center [87, 197] width 80 height 12
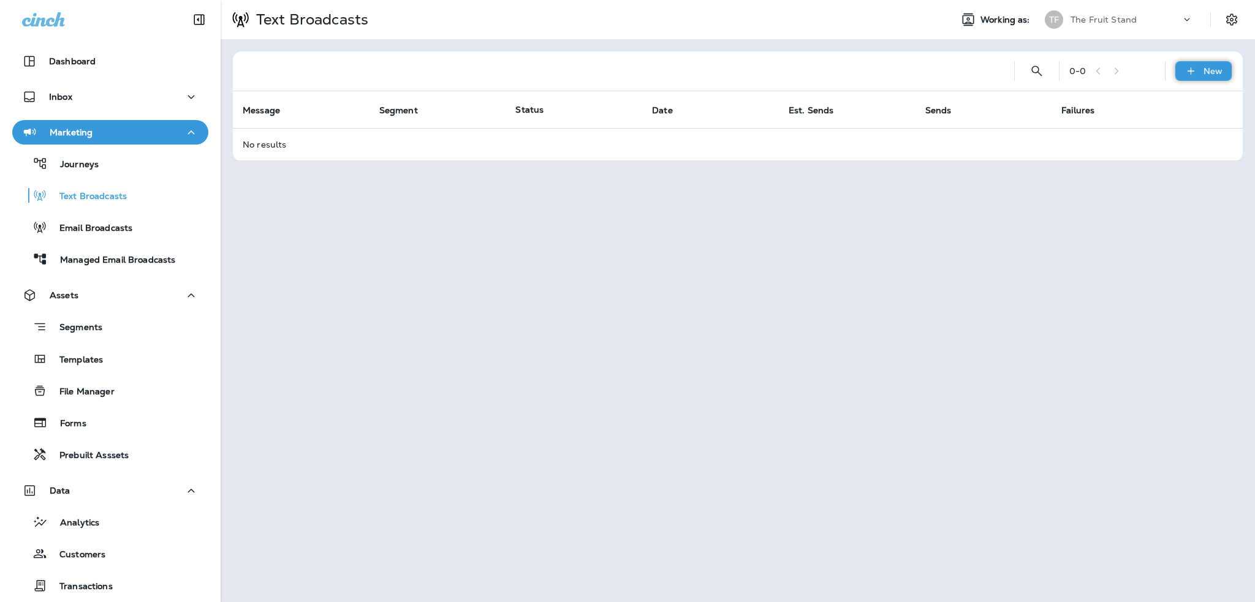
click at [1225, 67] on div "New" at bounding box center [1203, 71] width 56 height 20
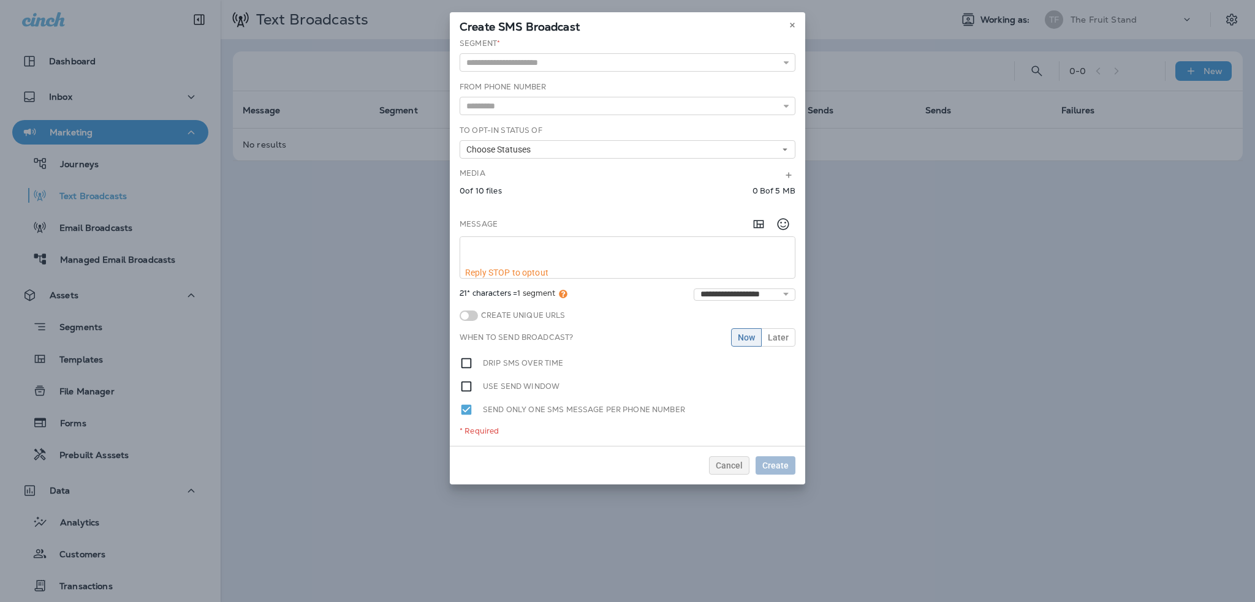
click at [308, 340] on div "**********" at bounding box center [627, 301] width 1255 height 602
click at [730, 461] on span "Cancel" at bounding box center [729, 465] width 27 height 9
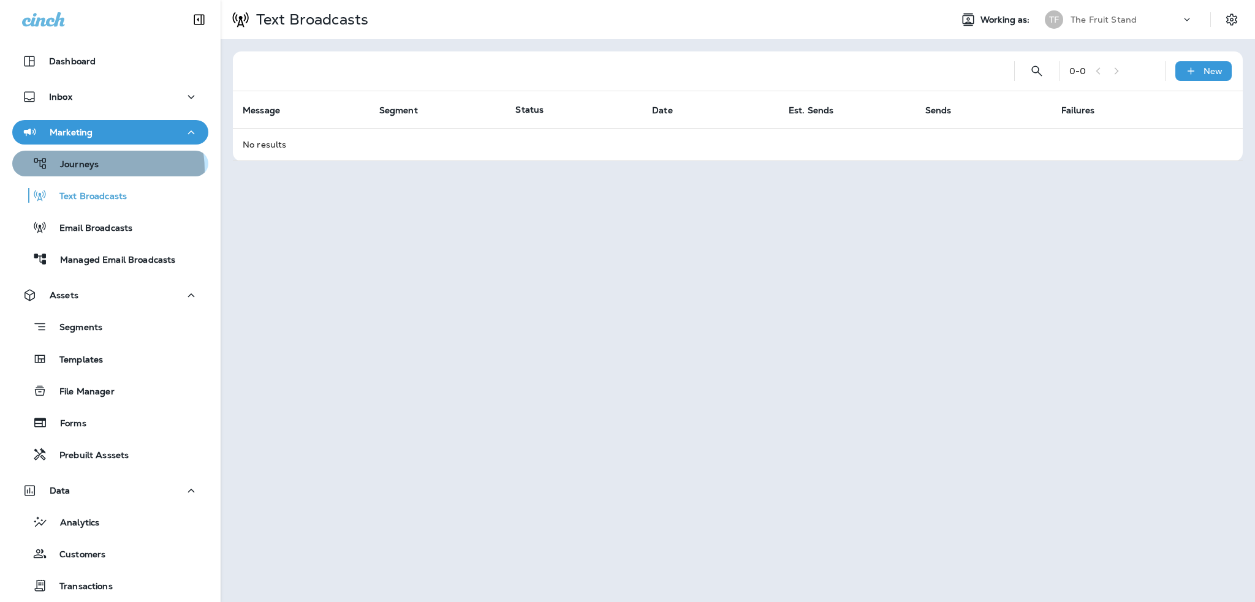
click at [89, 170] on p "Journeys" at bounding box center [73, 165] width 51 height 12
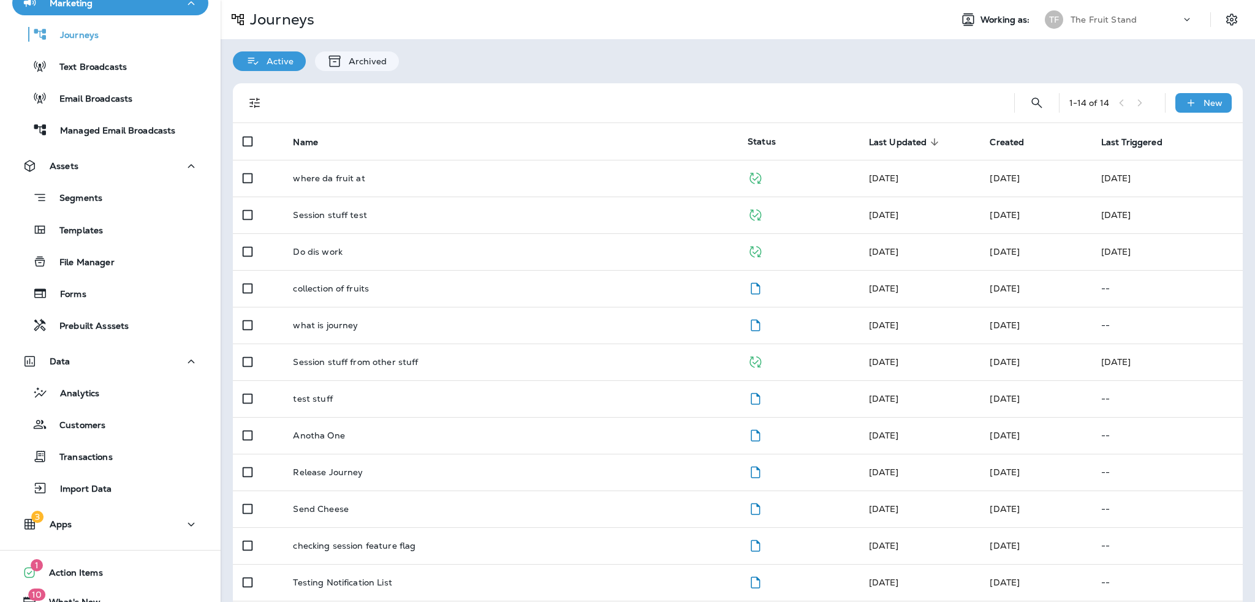
scroll to position [177, 0]
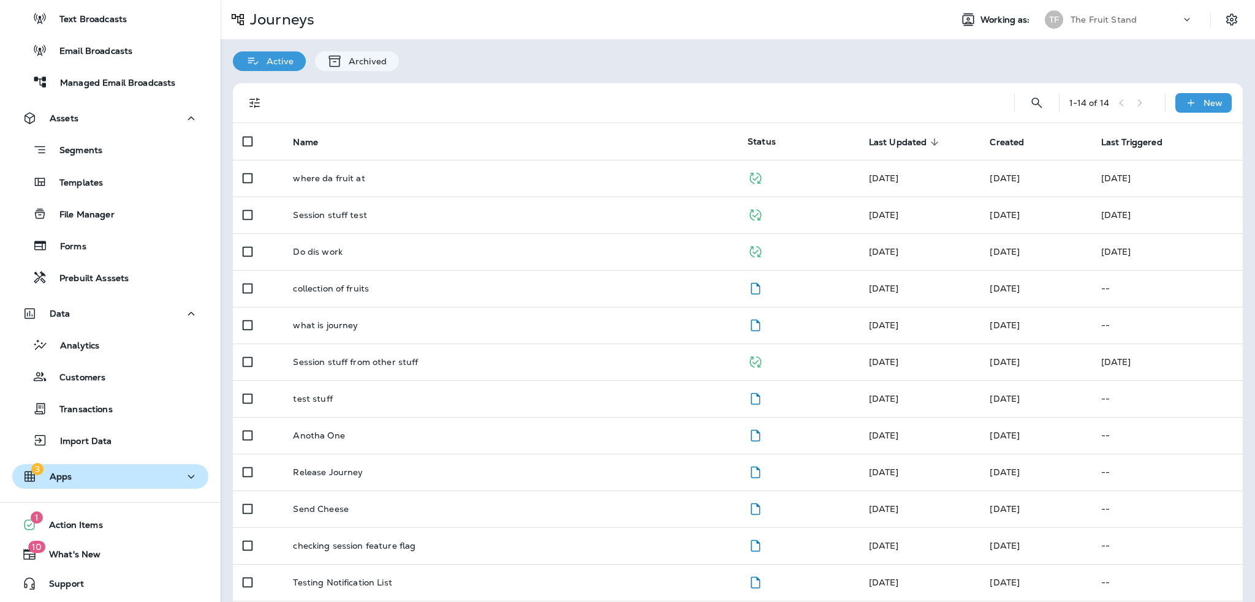
click at [70, 479] on p "Apps" at bounding box center [61, 477] width 23 height 10
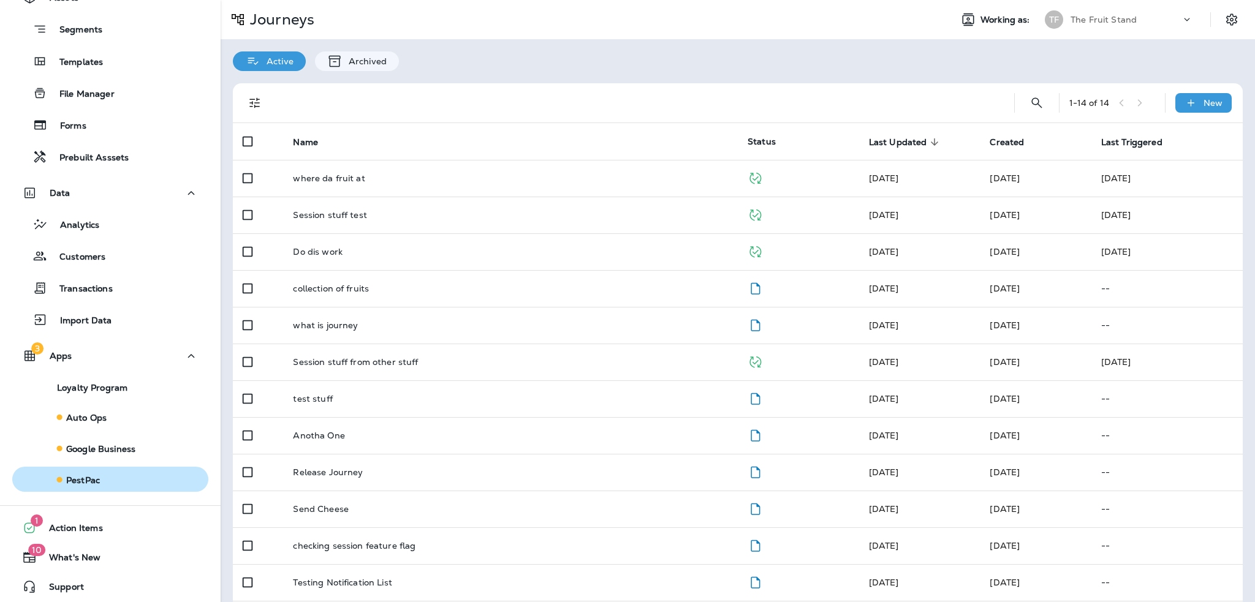
scroll to position [301, 0]
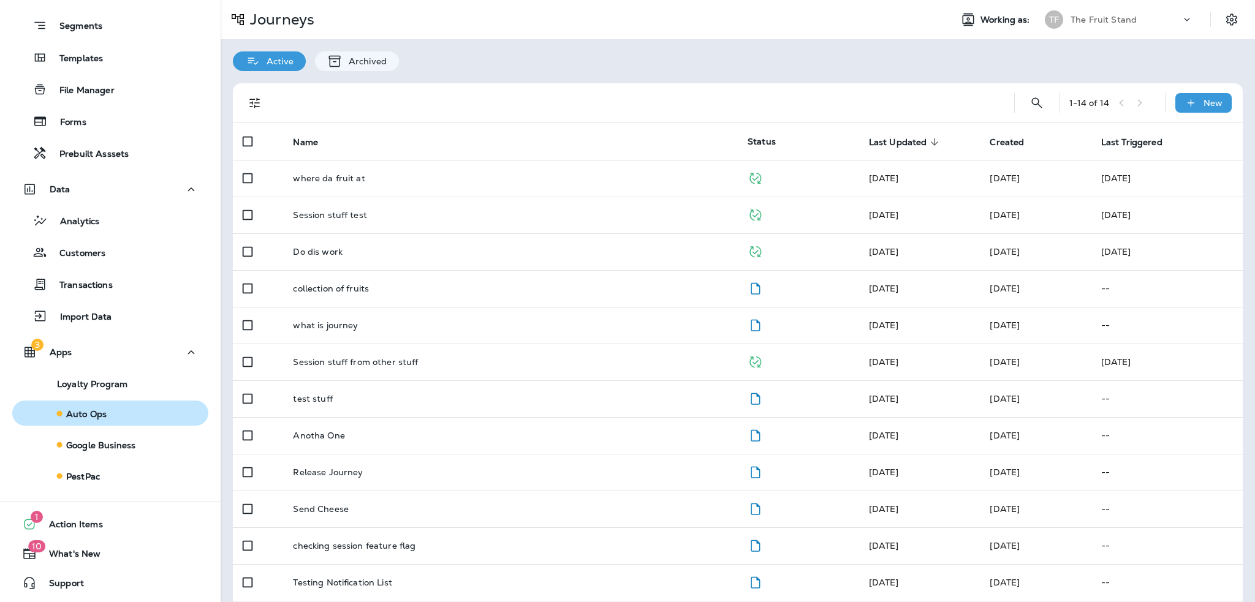
click at [84, 415] on p "Auto Ops" at bounding box center [86, 414] width 40 height 11
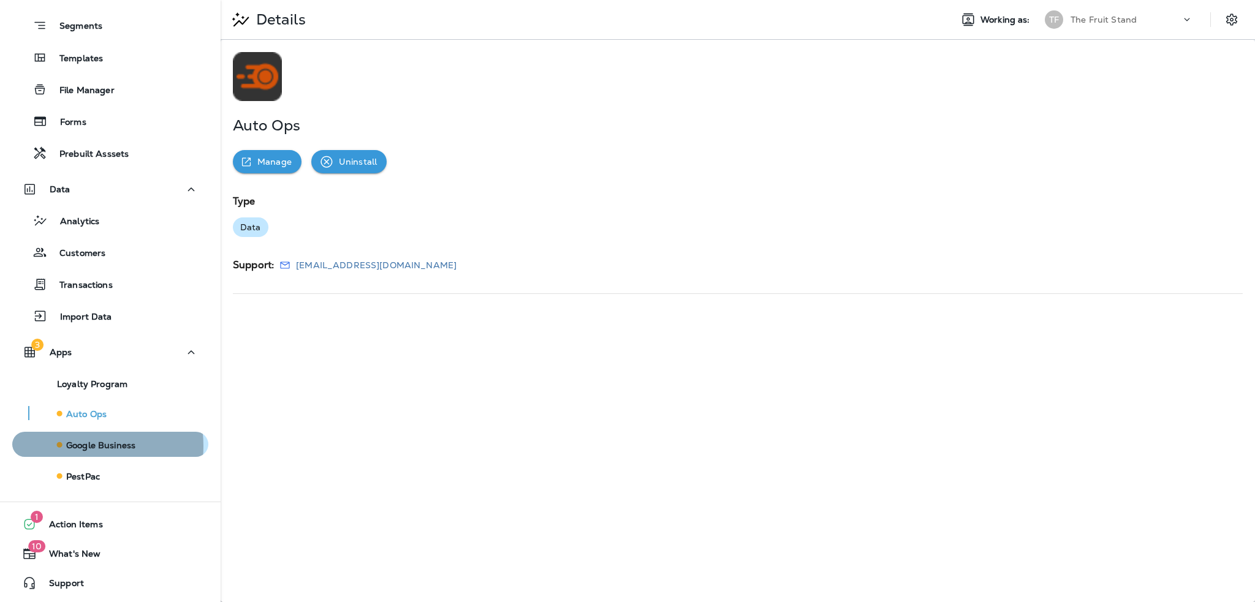
click at [78, 446] on p "Google Business" at bounding box center [100, 446] width 69 height 11
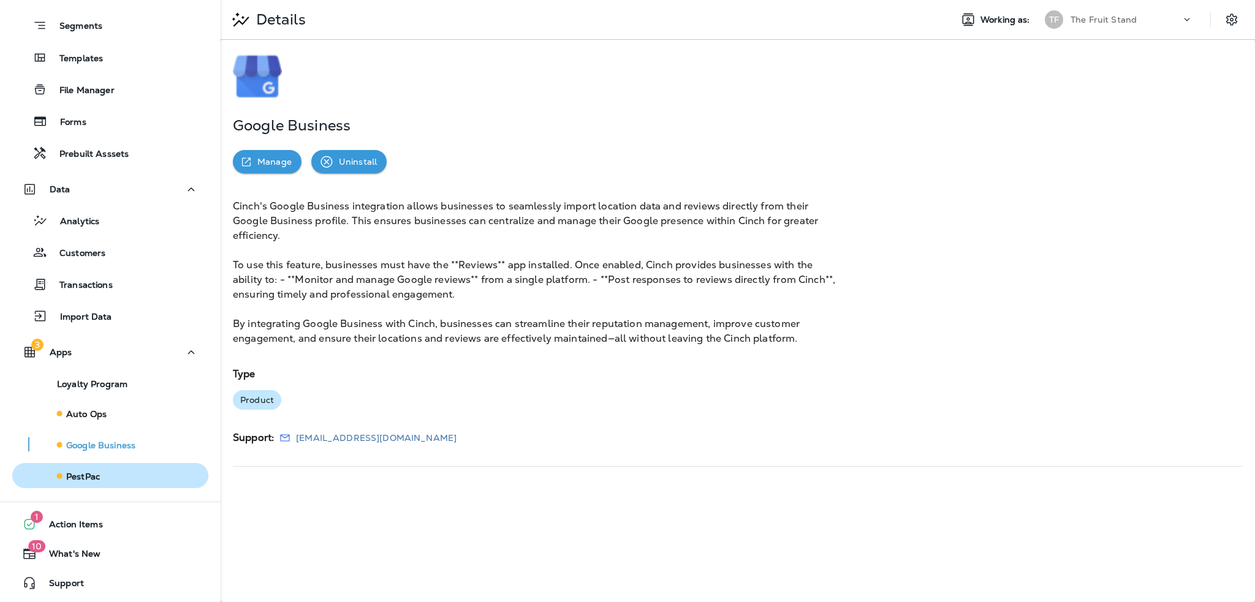
click at [76, 472] on p "PestPac" at bounding box center [83, 477] width 34 height 11
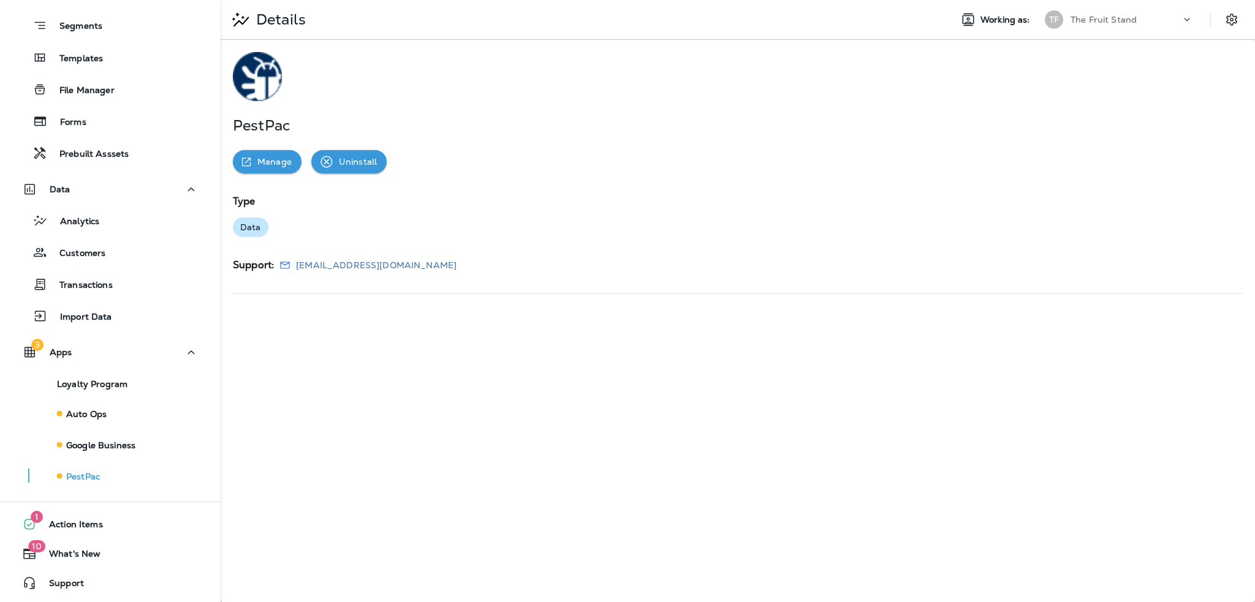
click at [592, 154] on div "Manage Uninstall" at bounding box center [738, 161] width 1010 height 23
